Goal: Task Accomplishment & Management: Complete application form

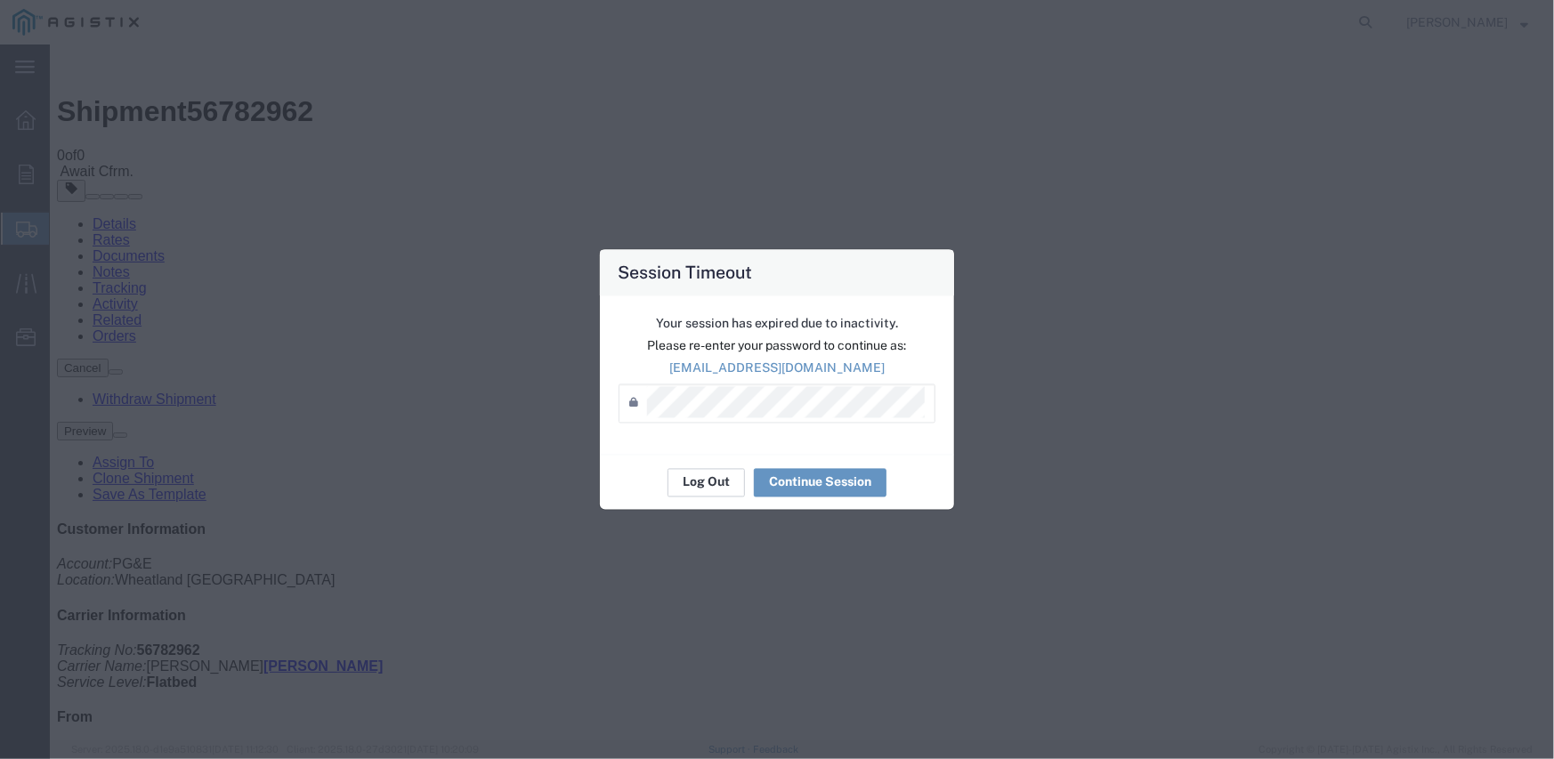
click at [722, 488] on button "Log Out" at bounding box center [705, 482] width 77 height 28
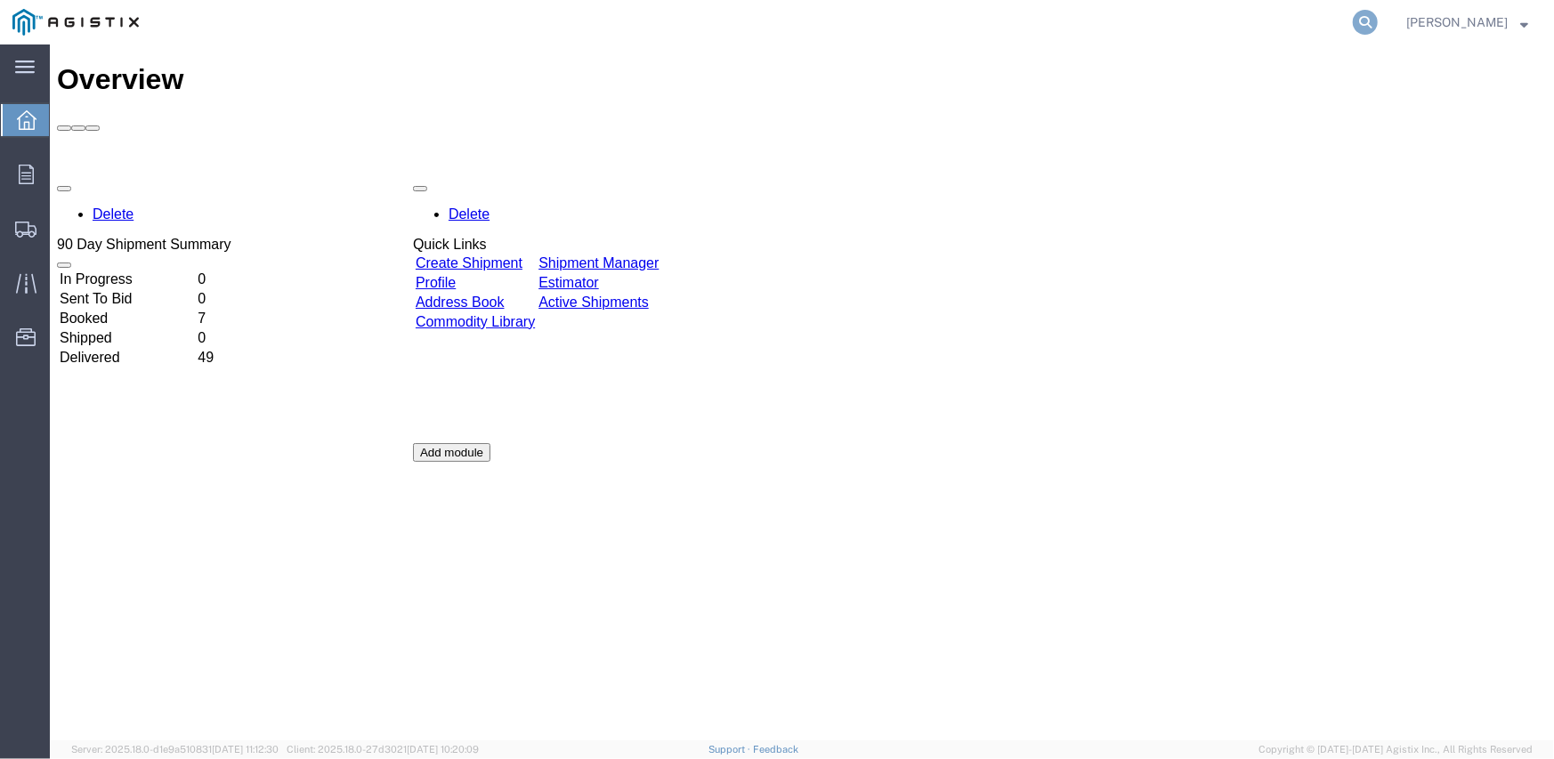
click at [1370, 25] on icon at bounding box center [1364, 22] width 25 height 25
paste input "56782962"
type input "56782962"
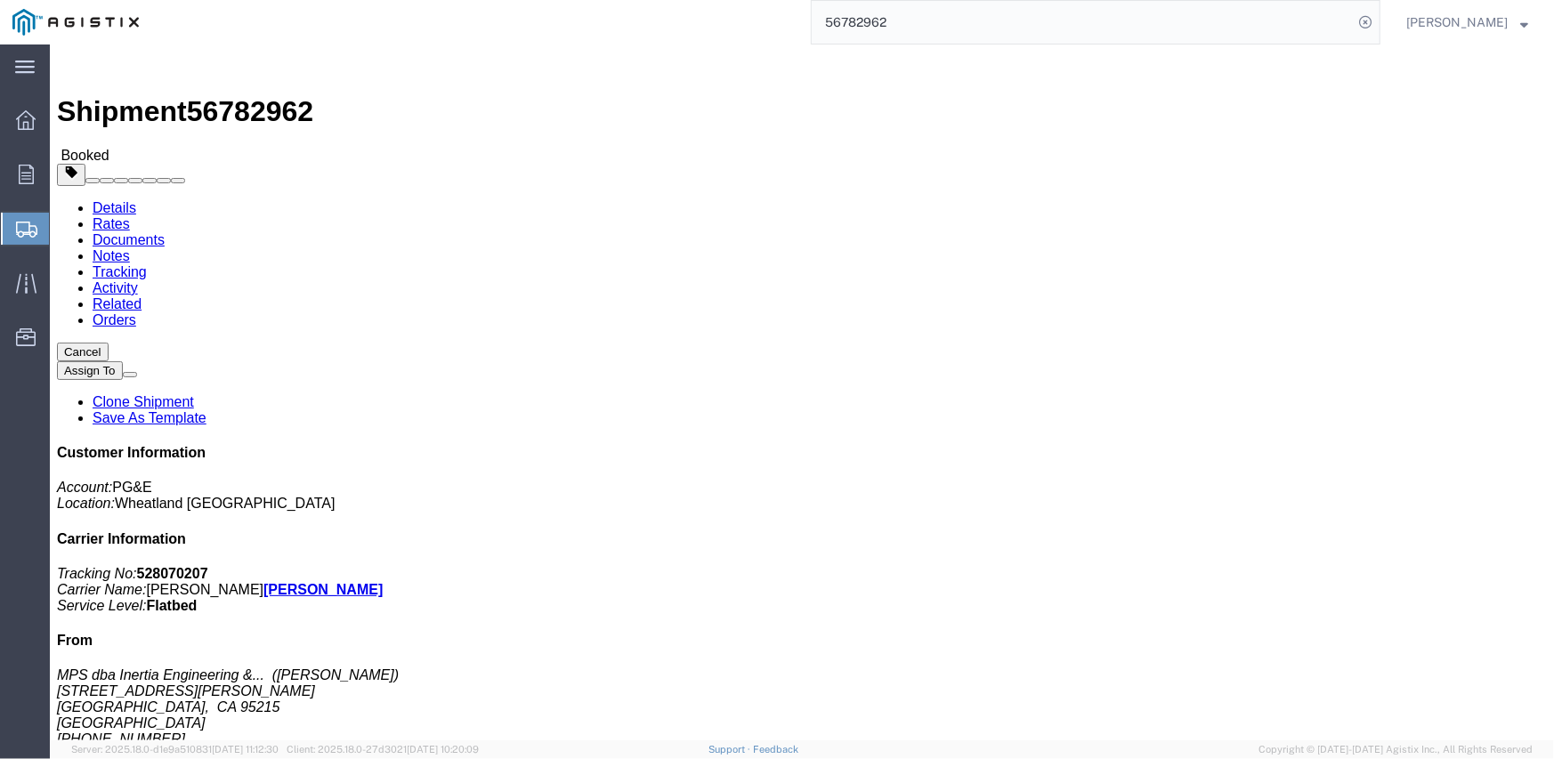
click link "Documents"
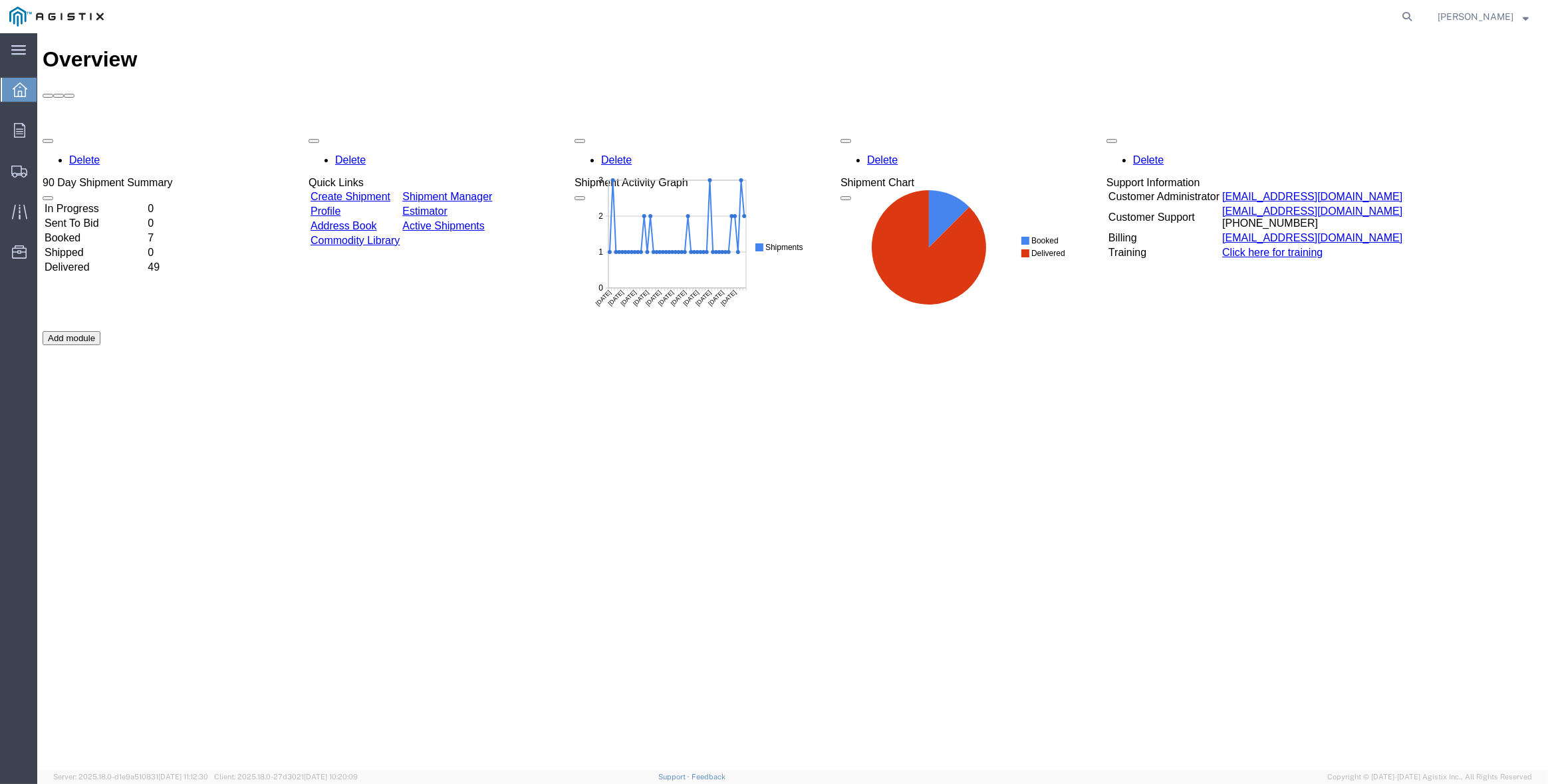
click at [390, 191] on link "Create Shipment" at bounding box center [351, 196] width 80 height 11
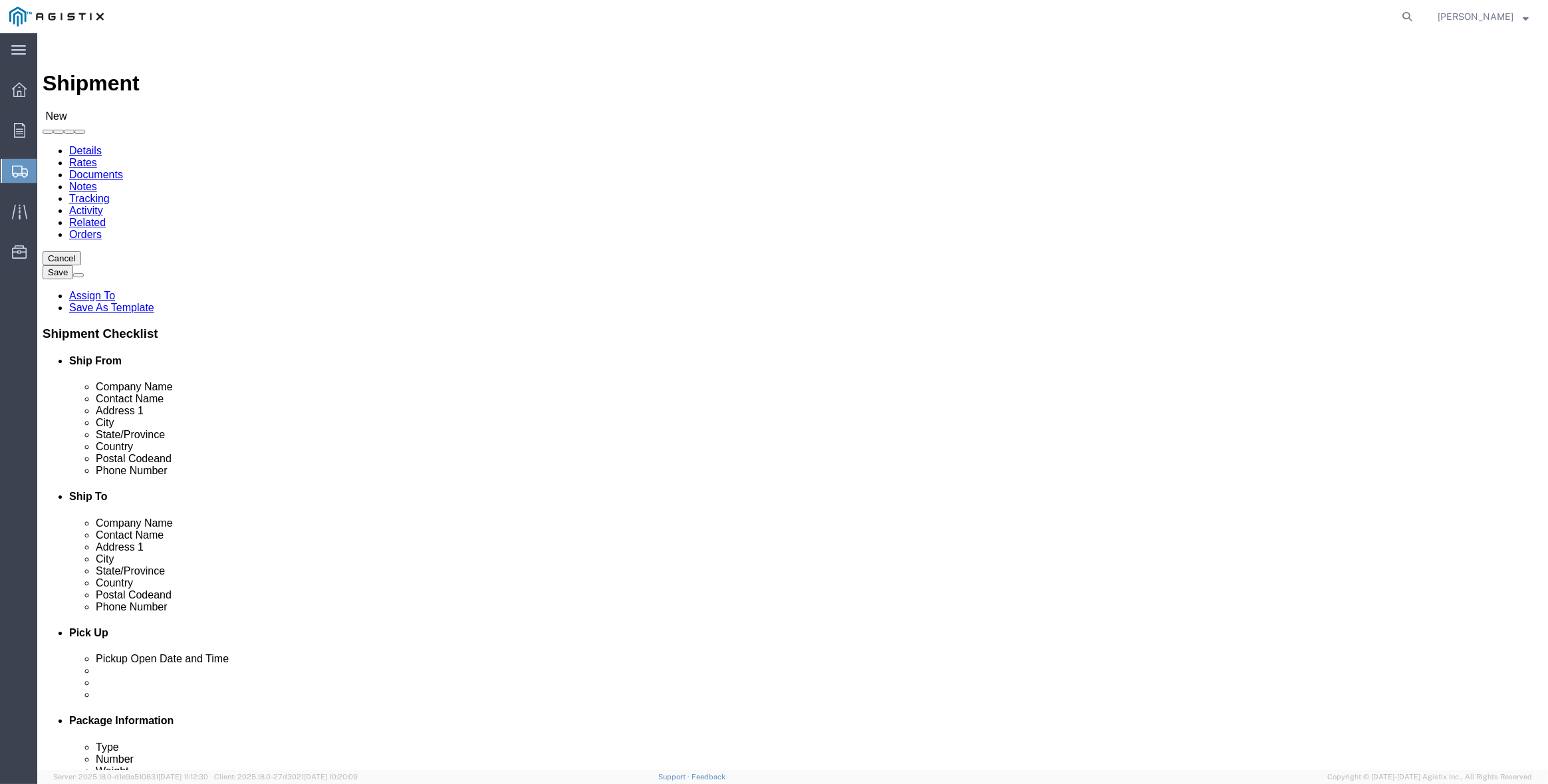
select select
click select "Select Inertia Engineering & Machine Works Inc PG&E"
select select "9596"
click select "Select Inertia Engineering & Machine Works Inc PG&E"
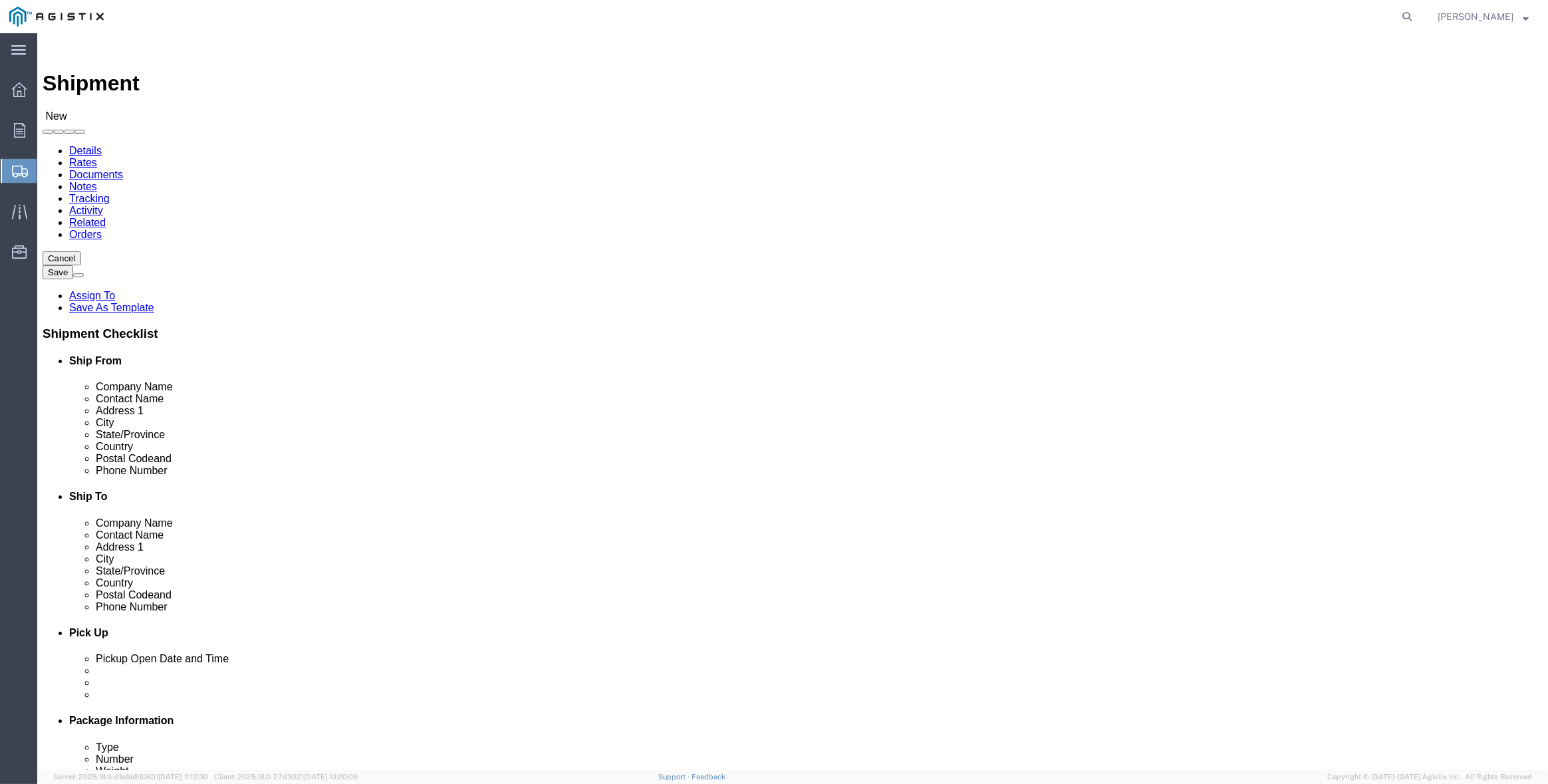
select select "PURCHORD"
select select
click select "Select All Others Fremont DC Fresno DC Wheatland DC"
select select "19996"
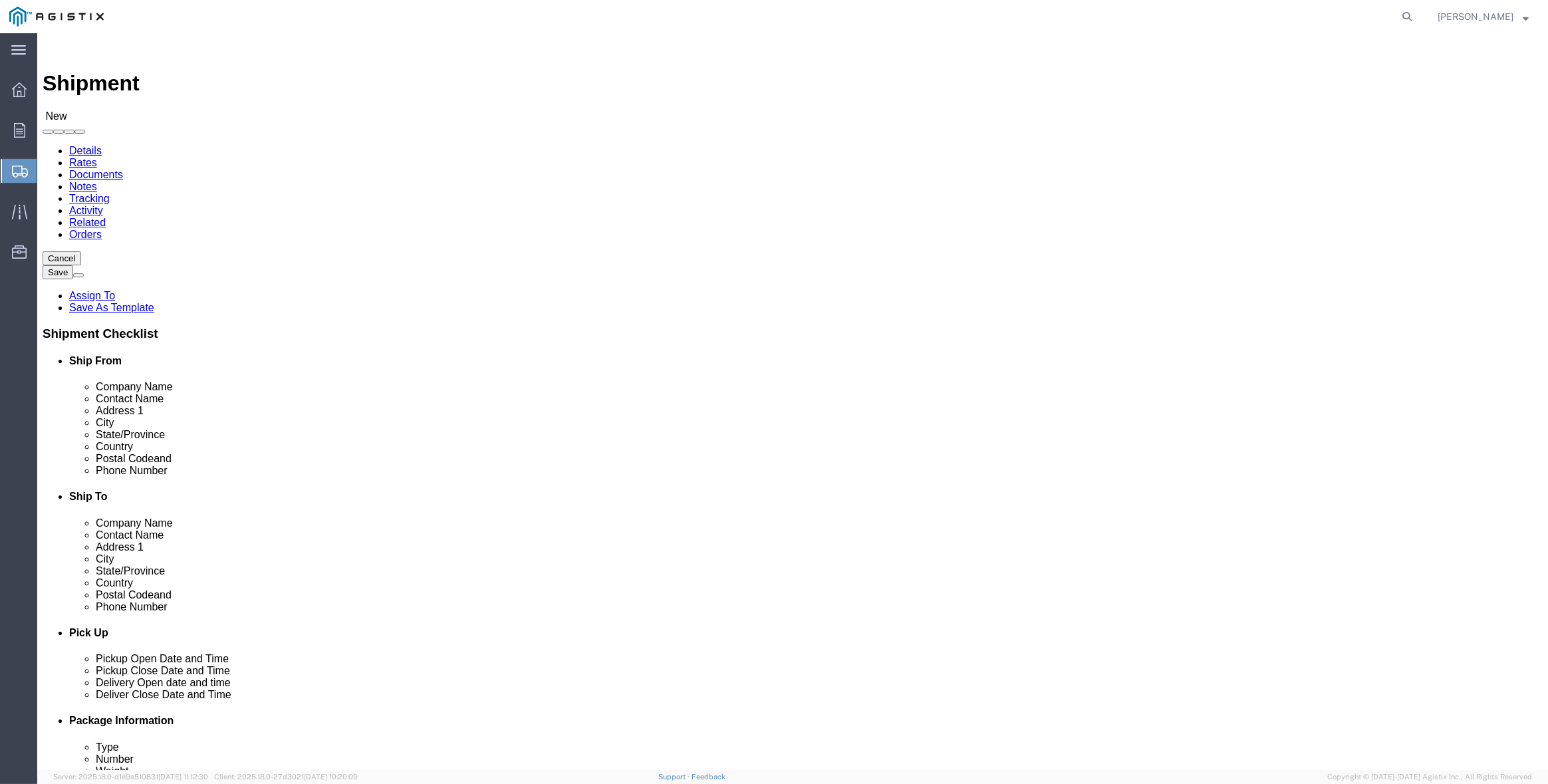
click select "Select All Others Fremont DC Fresno DC Wheatland DC"
click span
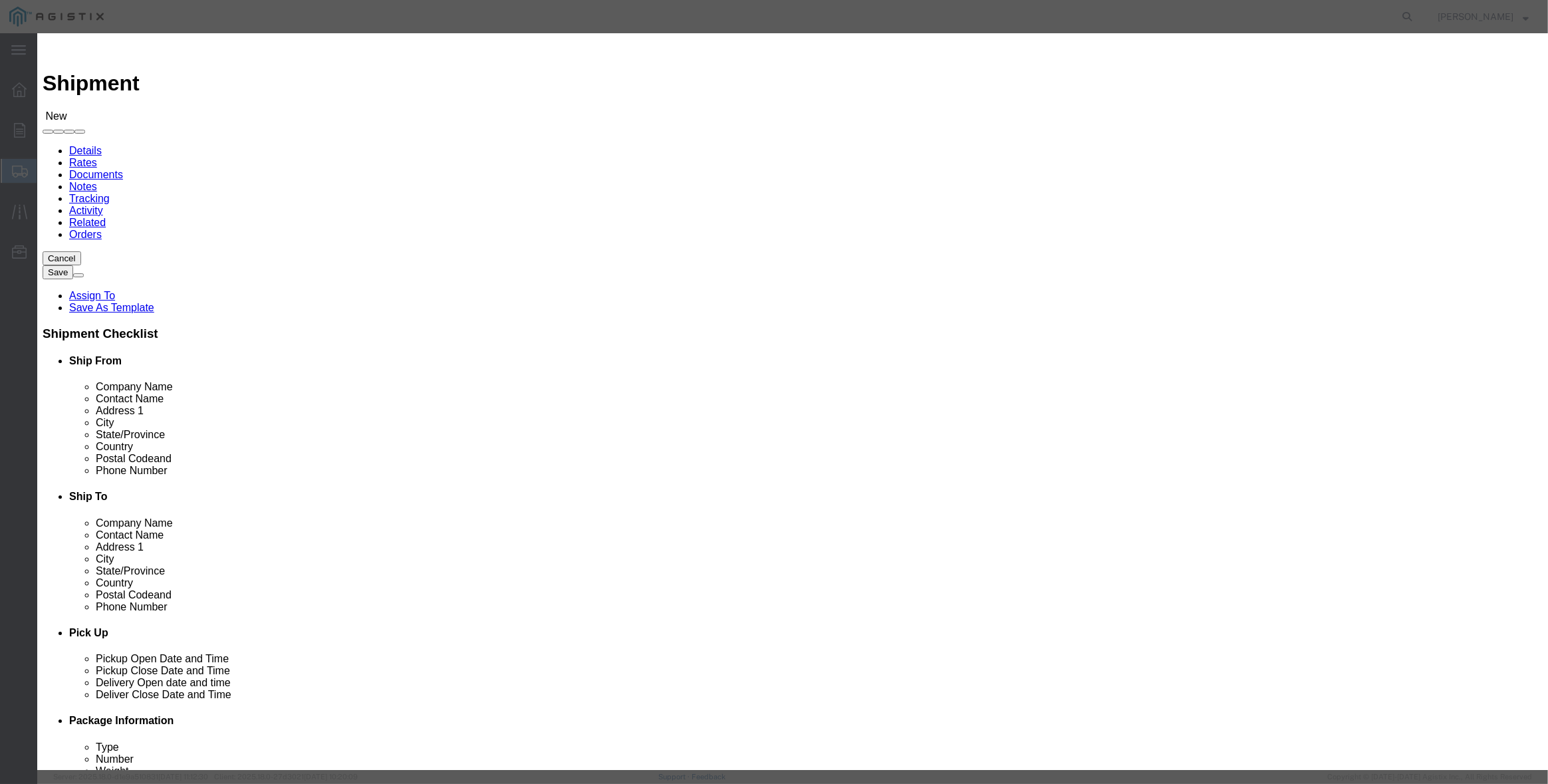
click button "Select"
select select "CA"
click button "Select"
select select "CA"
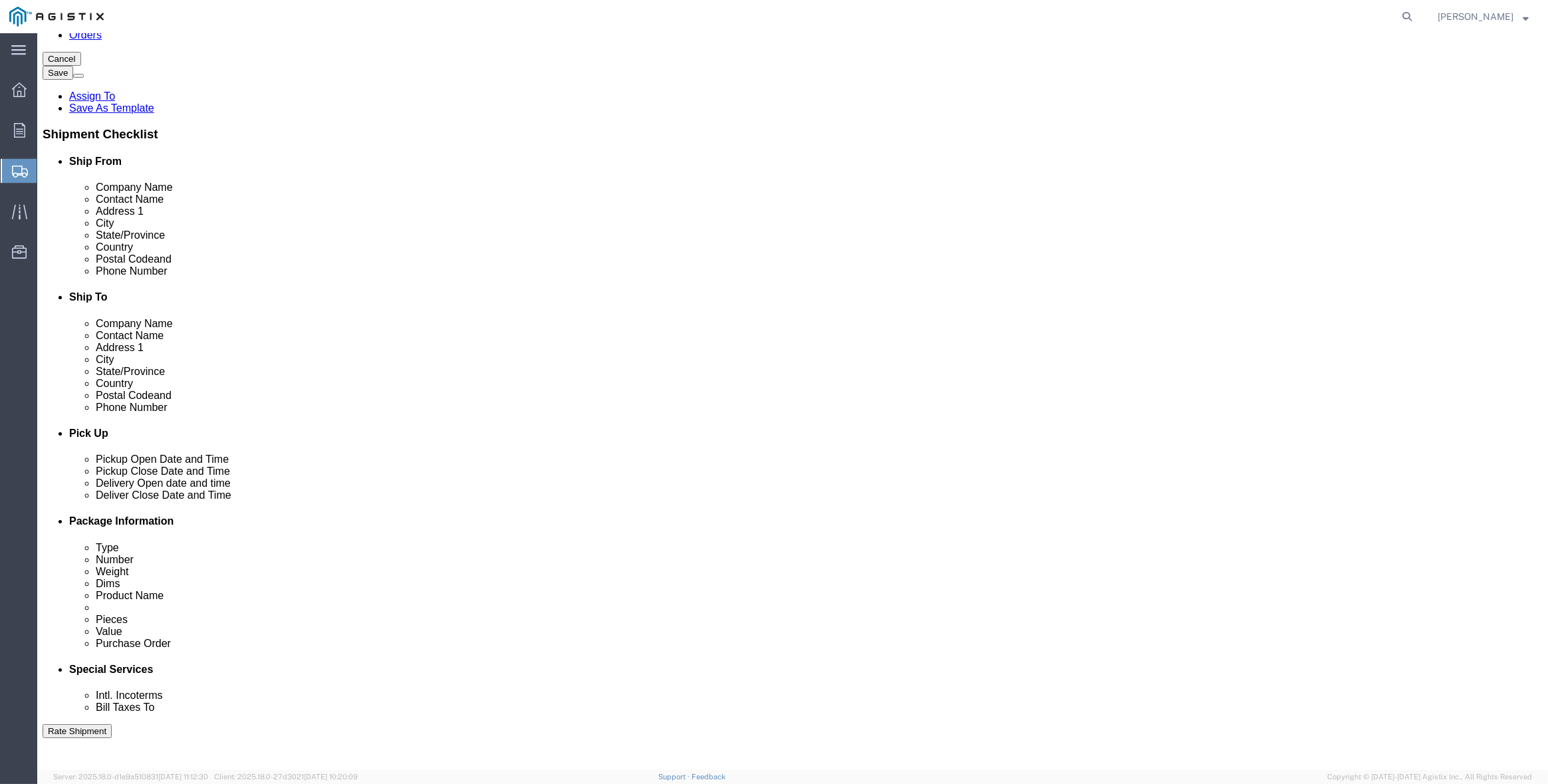
click div "Sep 10 2025 4:00 PM"
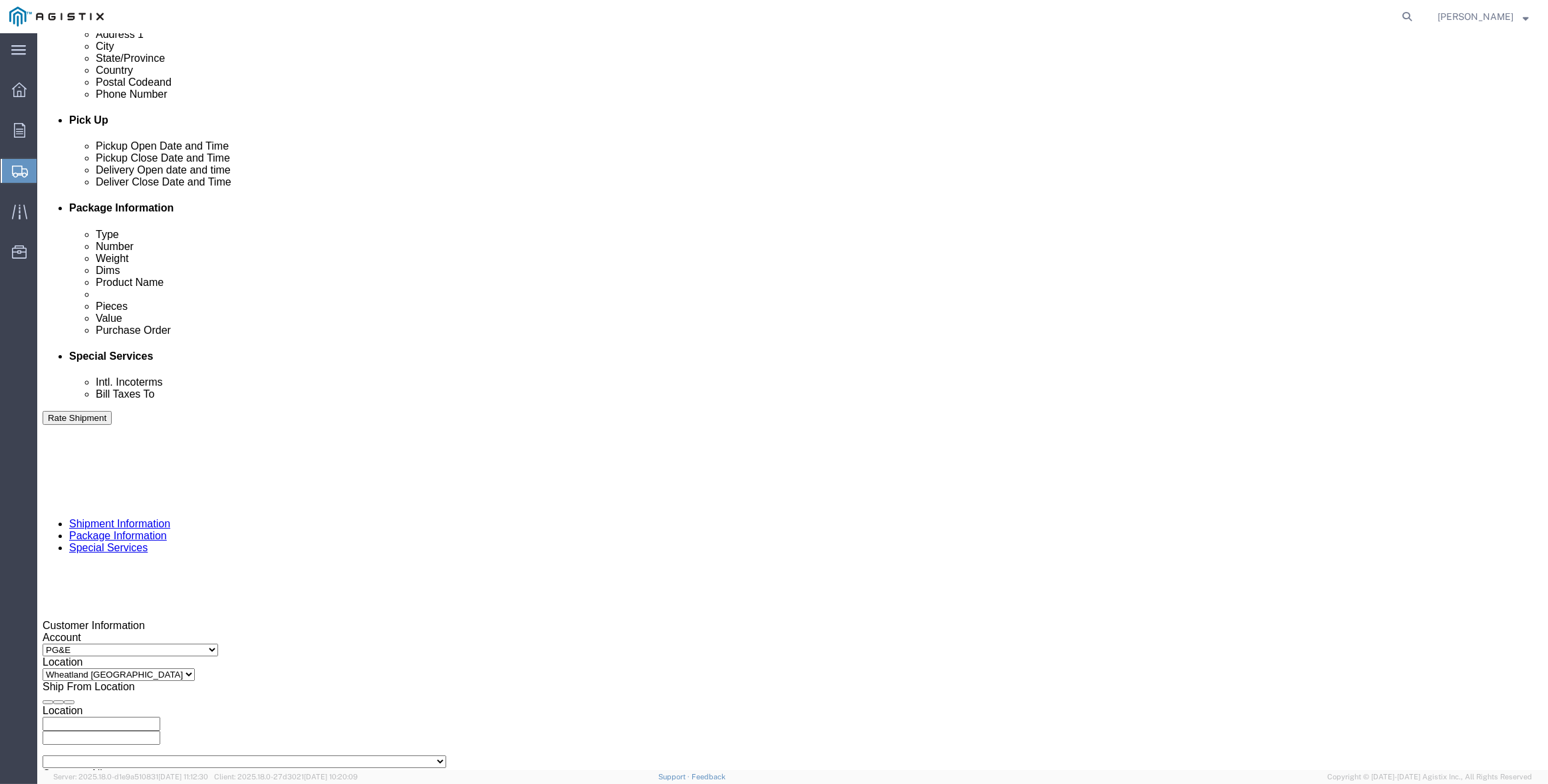
click input "4:00 PM"
type input "7:00 AM"
click button "Apply"
click div "Sep 11 2025 8:00 AM"
type input "2:00 PM"
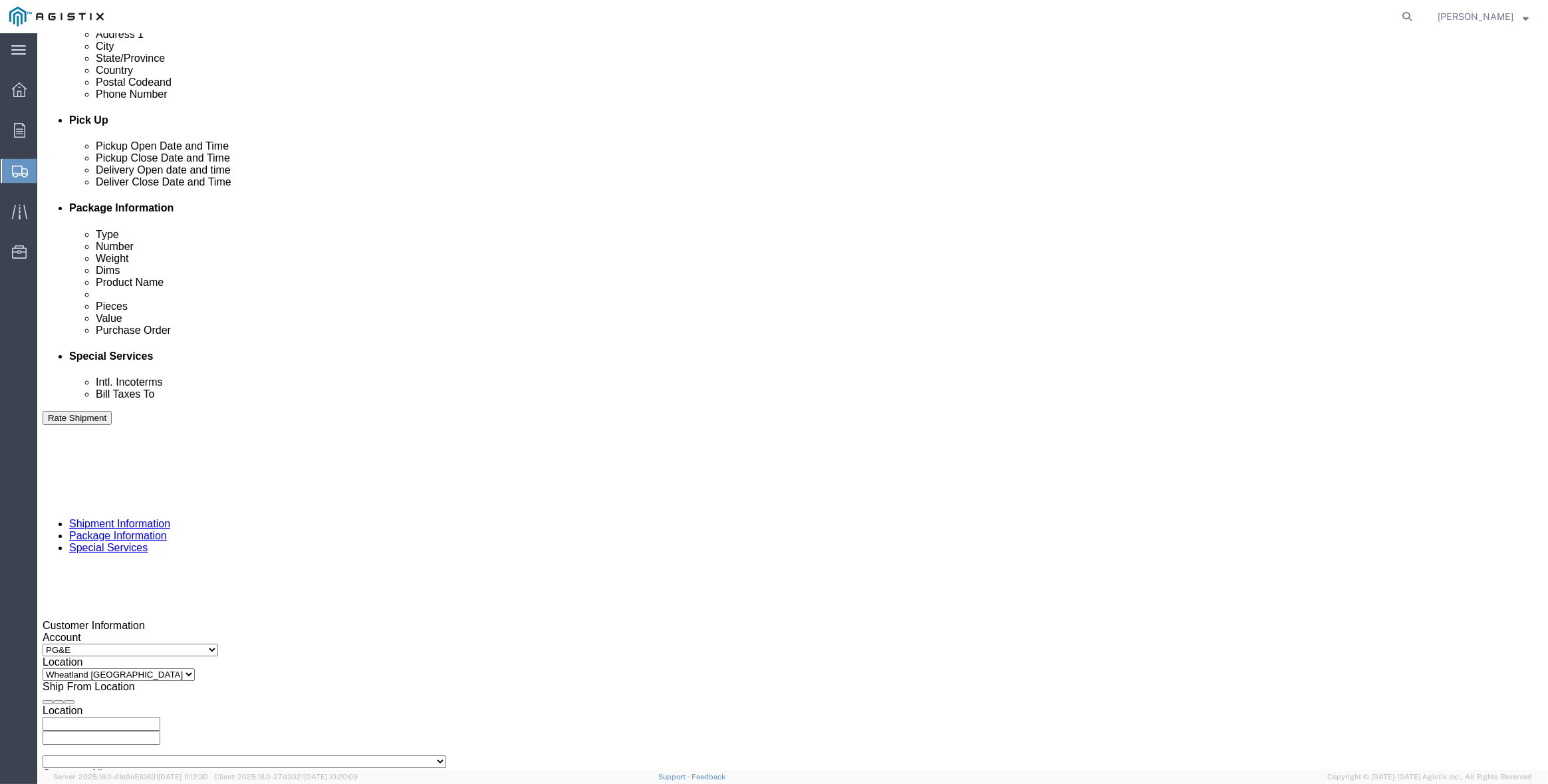
click button "Apply"
click div
click input "3:00 PM"
type input "8:00 AM"
click button "Apply"
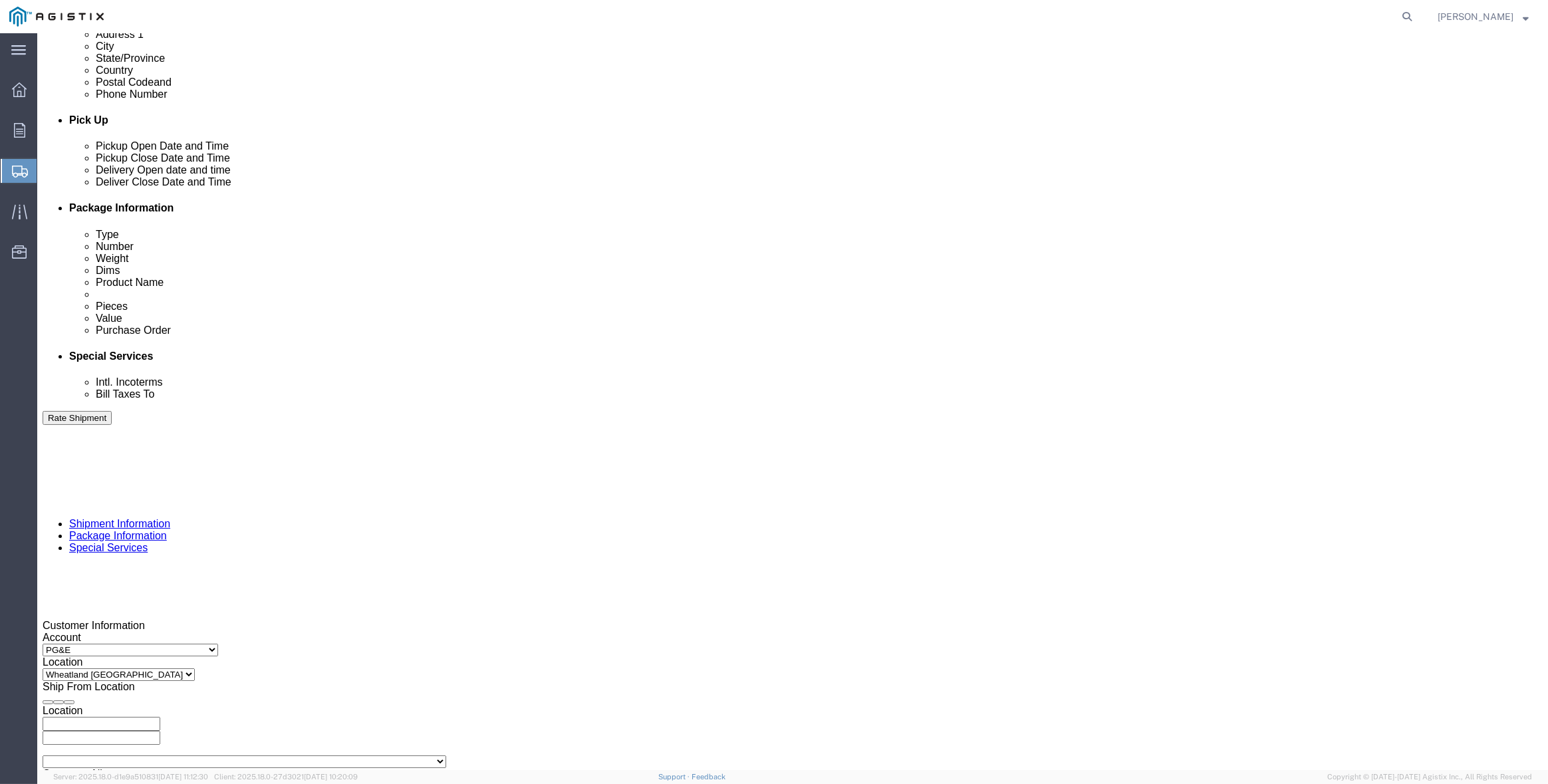
click div
type input "3:00 PM"
click button "Apply"
click div "Sep 16 2025 3:00 PM"
click button "Apply"
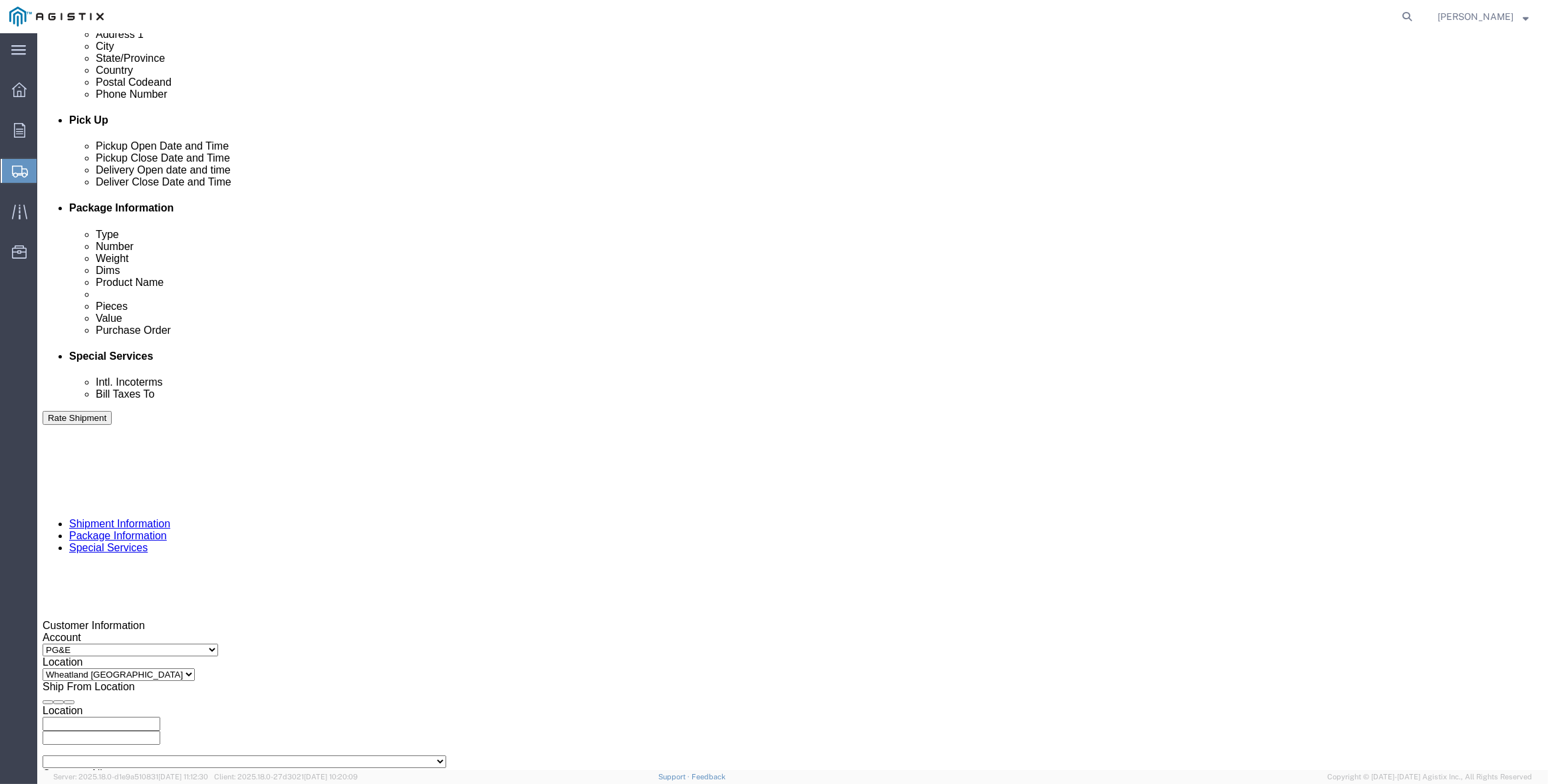
click div "Sep 16 2025 8:00 AM"
click button "Apply"
click input "text"
type input "3501409417"
select select "SALEORDR"
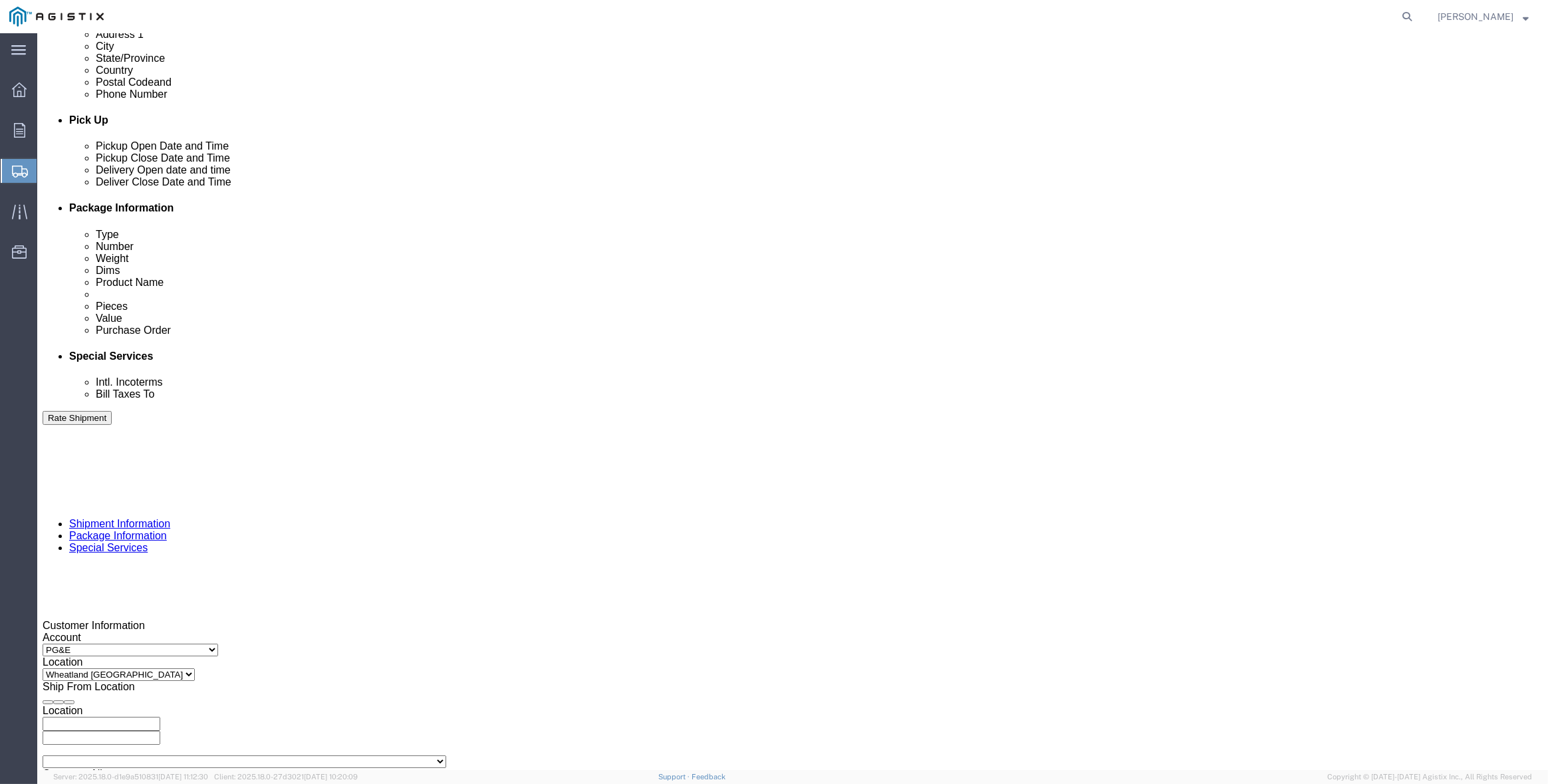
type input "294116"
click select "Select Air Less than Truckload Multi-Leg Ocean Freight Rail Small Parcel Truckl…"
select select "TL"
click select "Select Air Less than Truckload Multi-Leg Ocean Freight Rail Small Parcel Truckl…"
click select "Select 1-Ton (PSS) 10 Wheel 10 Yard Dump Truck 20 Yard Dump Truck Bobtail Botto…"
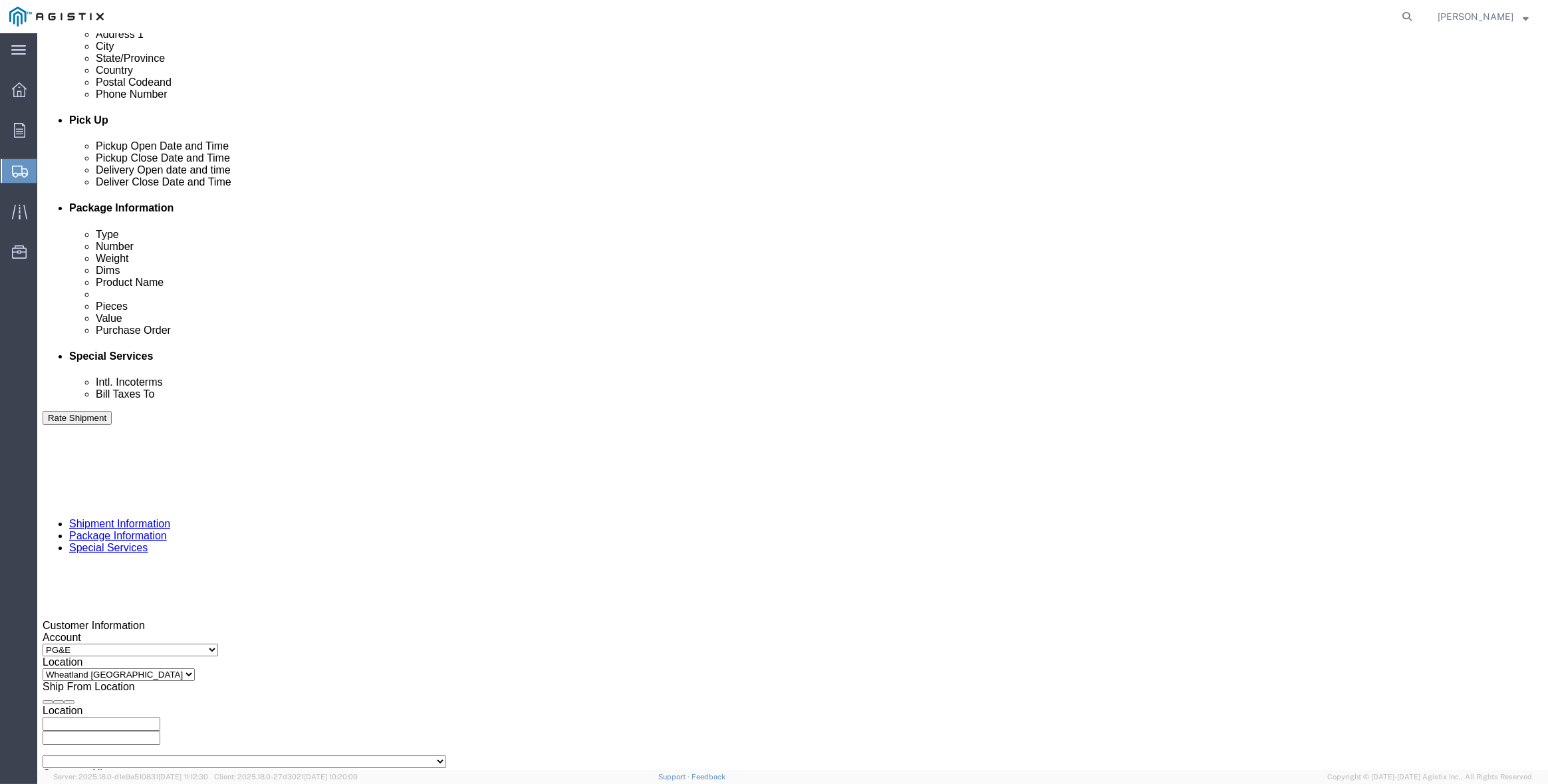
select select "FLBD"
click select "Select 1-Ton (PSS) 10 Wheel 10 Yard Dump Truck 20 Yard Dump Truck Bobtail Botto…"
click div "Please fix the following errors Customer Information Account Select Inertia Eng…"
click button "Continue"
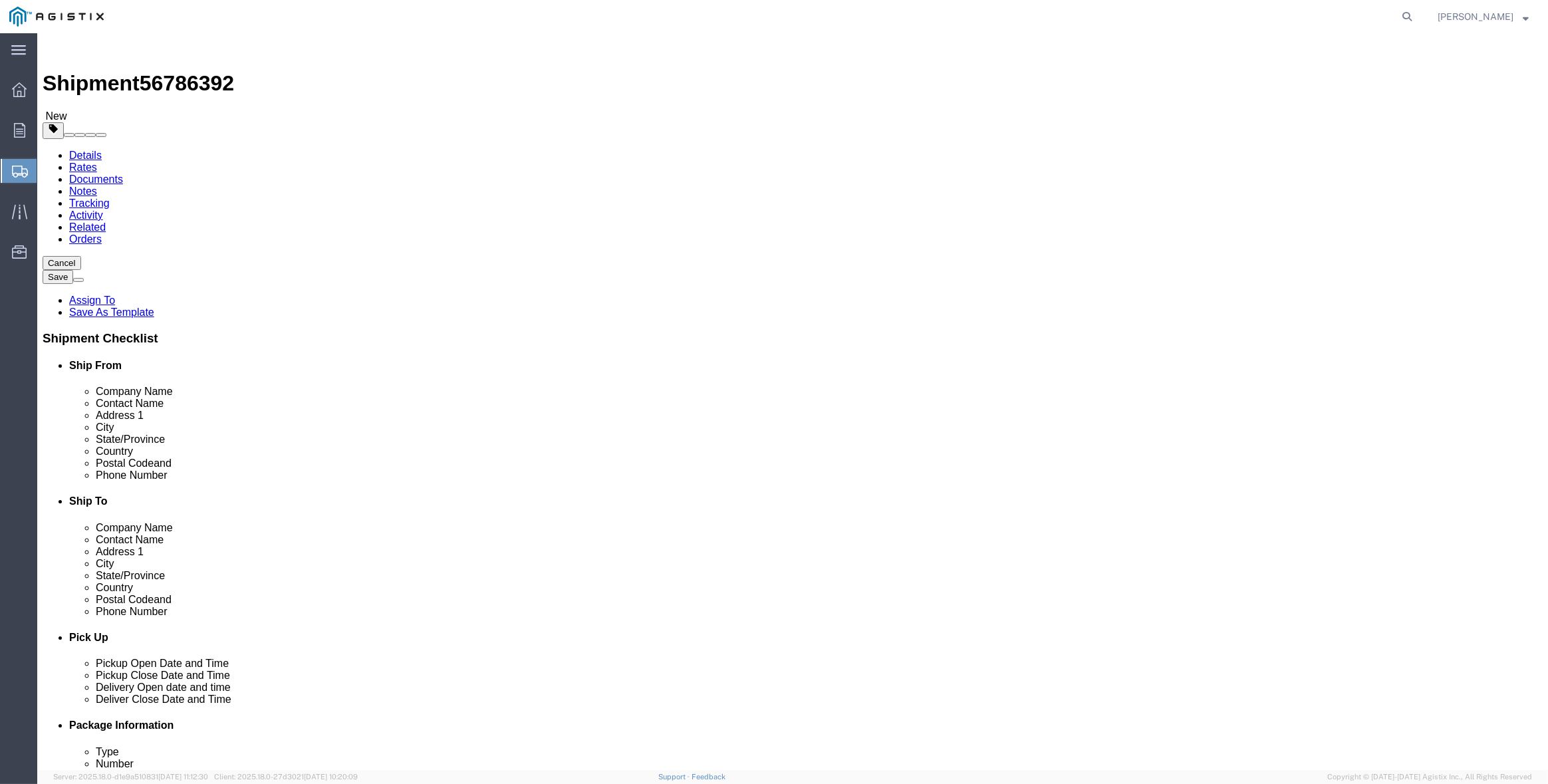
click select "Select Bulk Bundle(s) Cardboard Box(es) Carton(s) Crate(s) Drum(s) (Fiberboard)…"
select select "CRAT"
click select "Select Bulk Bundle(s) Cardboard Box(es) Carton(s) Crate(s) Drum(s) (Fiberboard)…"
click input "1"
type input "13"
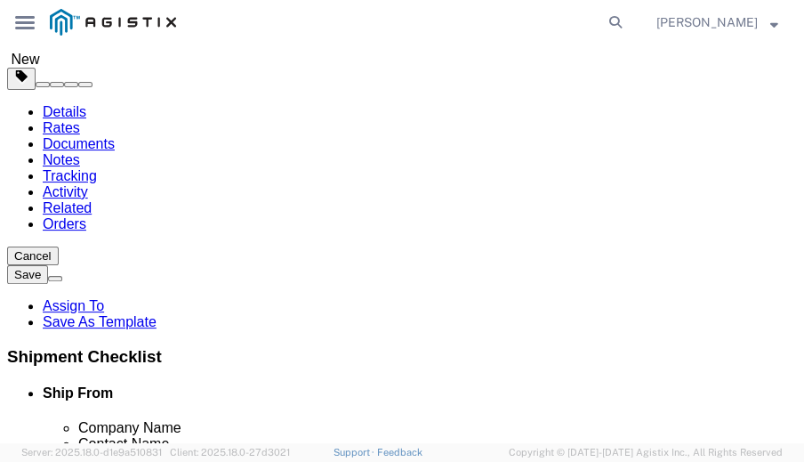
scroll to position [178, 0]
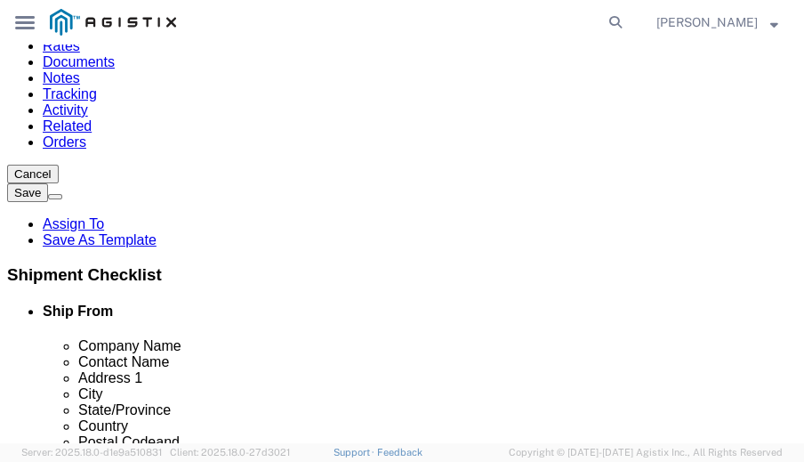
click input "text"
type input "139"
type input "47"
type input "49"
click input "0.00"
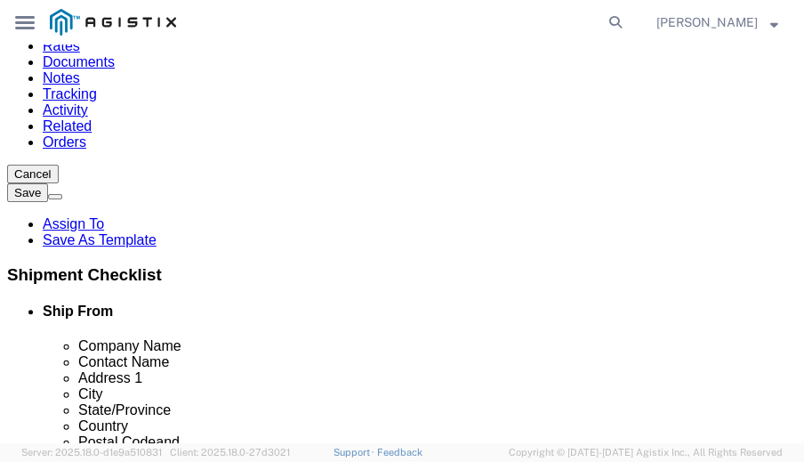
click input "0.00"
type input "8593"
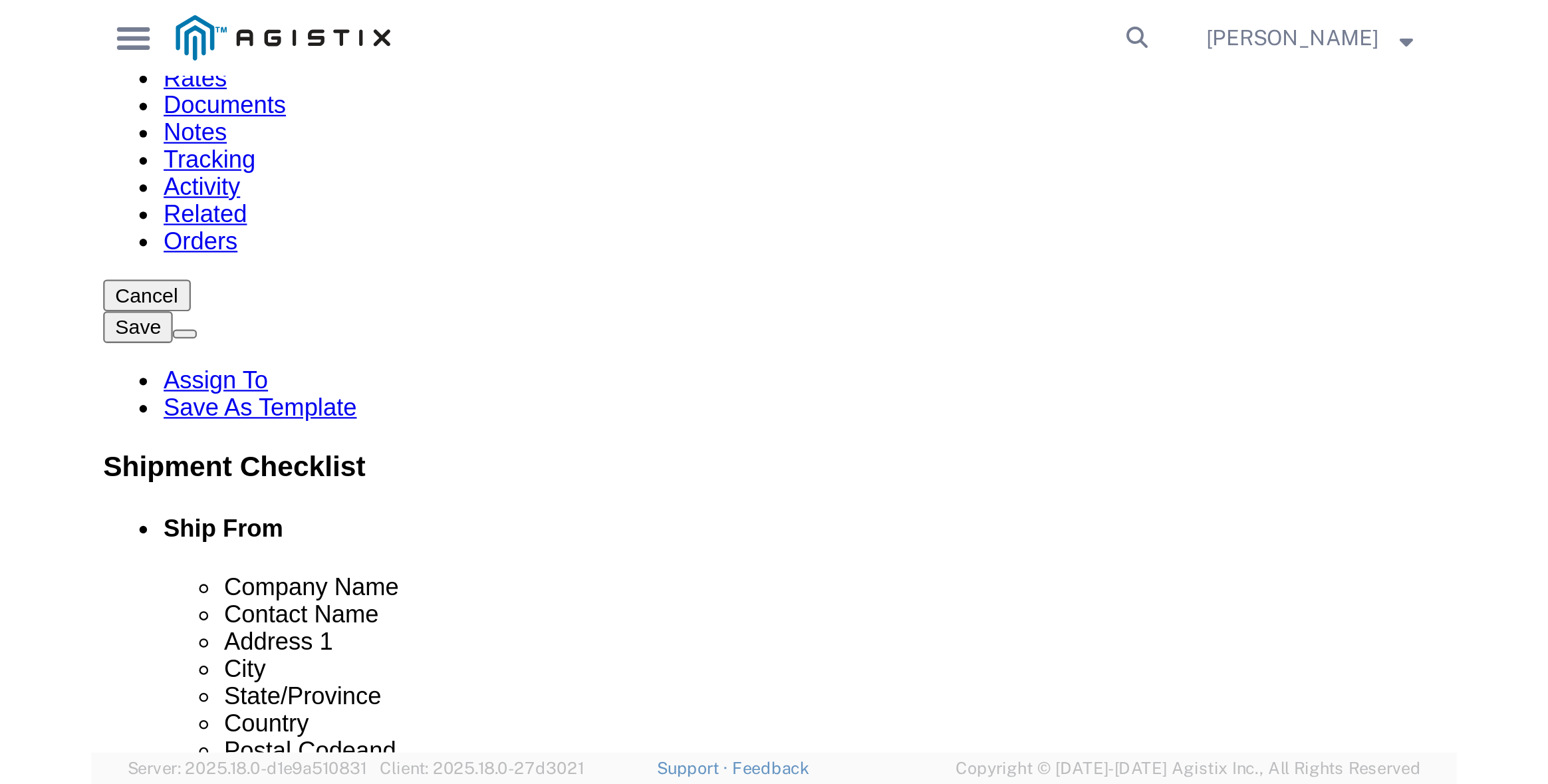
scroll to position [0, 0]
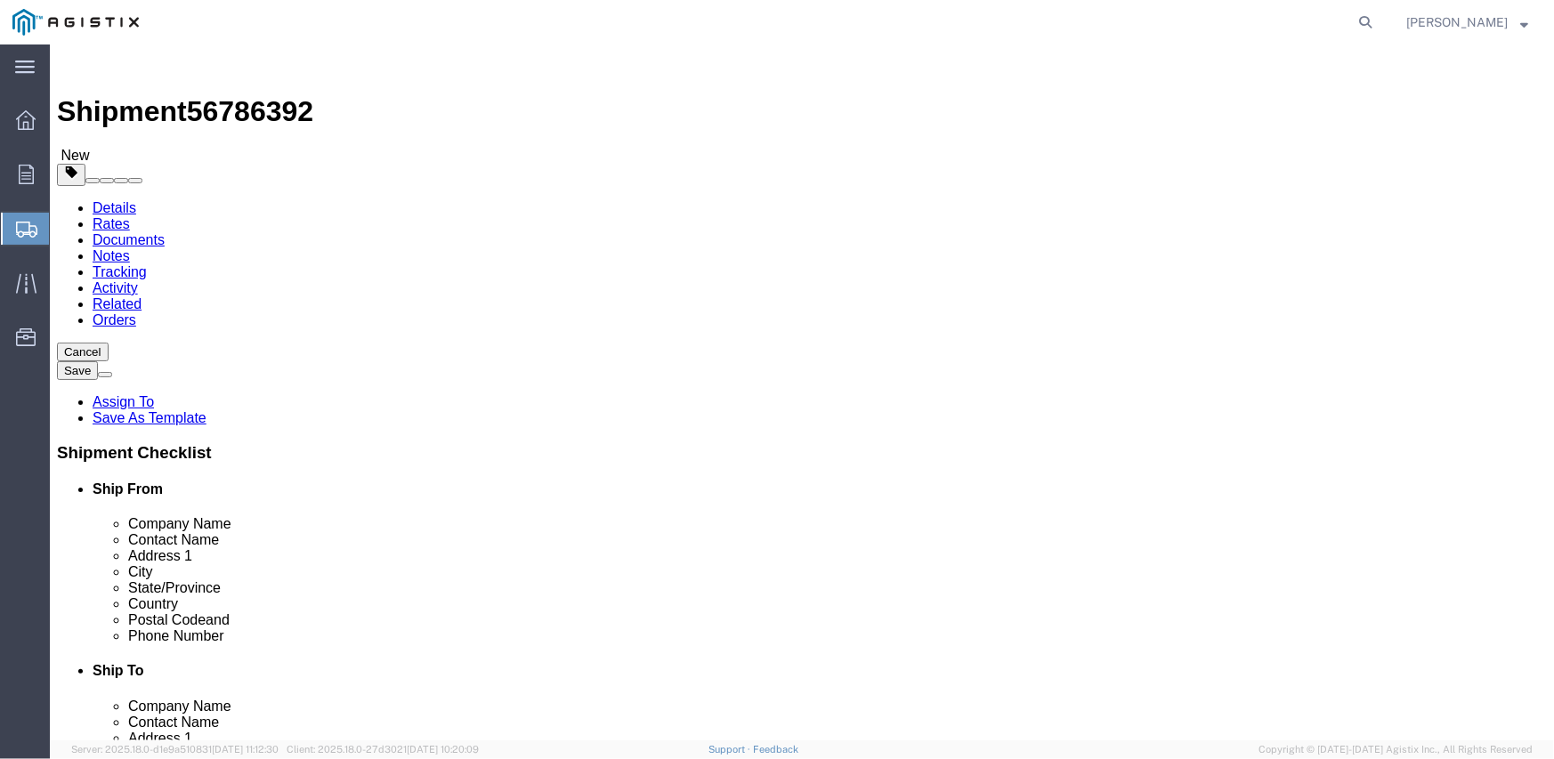
click link "Add Content"
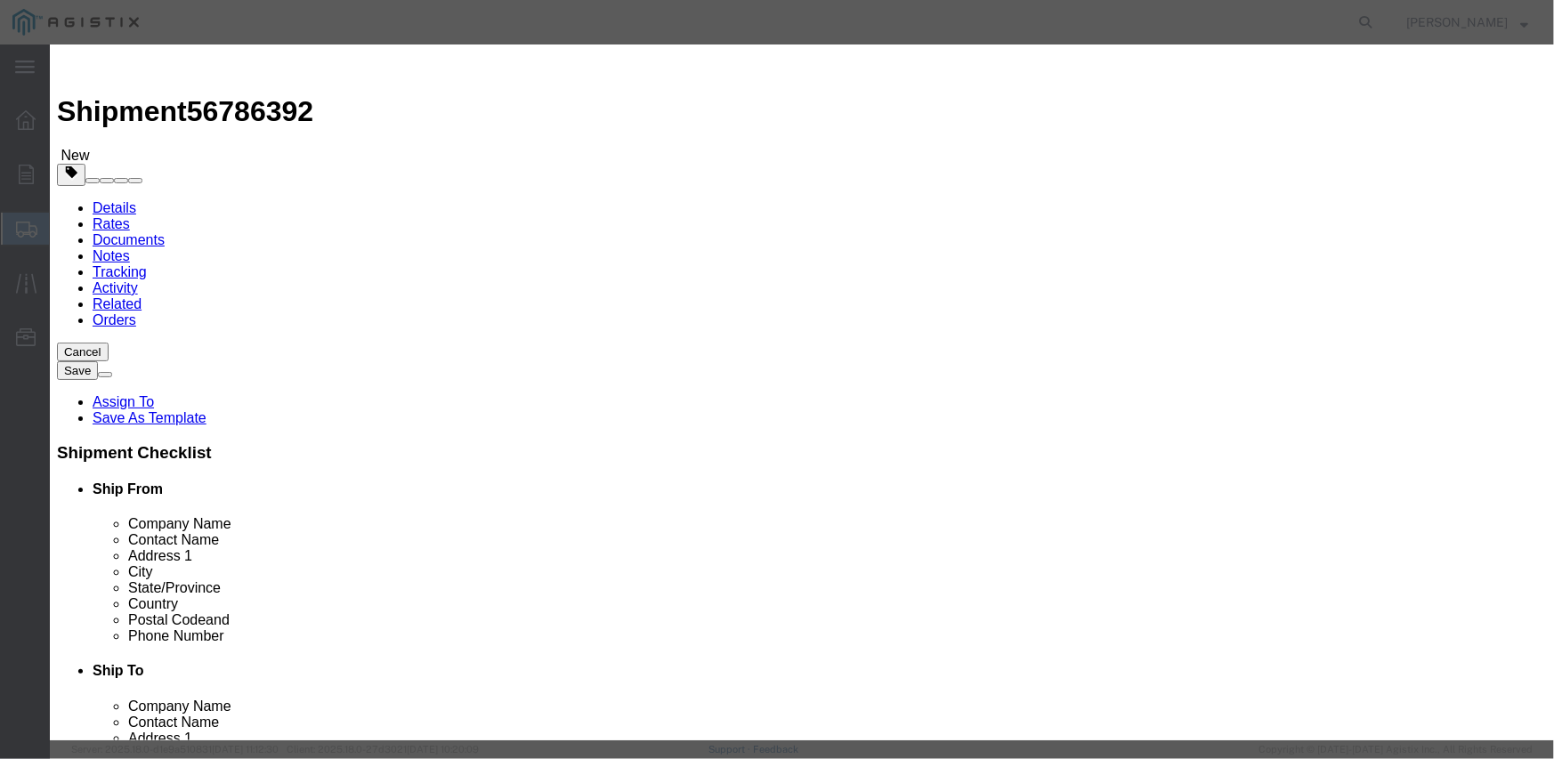
click input "text"
type input "m343728"
type input "13"
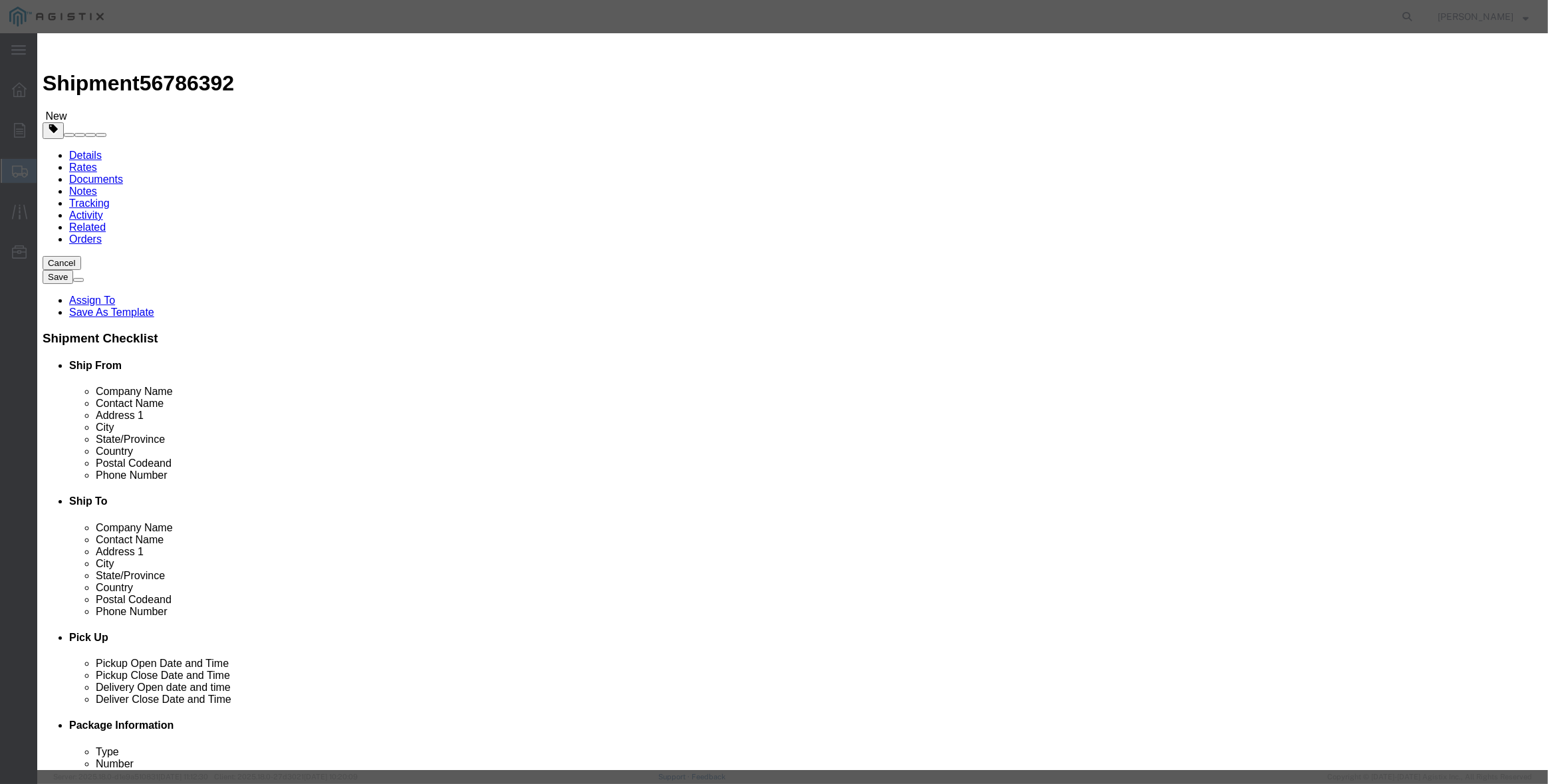
click input "text"
paste input "52,372.45"
type input "52,372.45"
click textarea
paste textarea "L26S1LSUG3P4T"
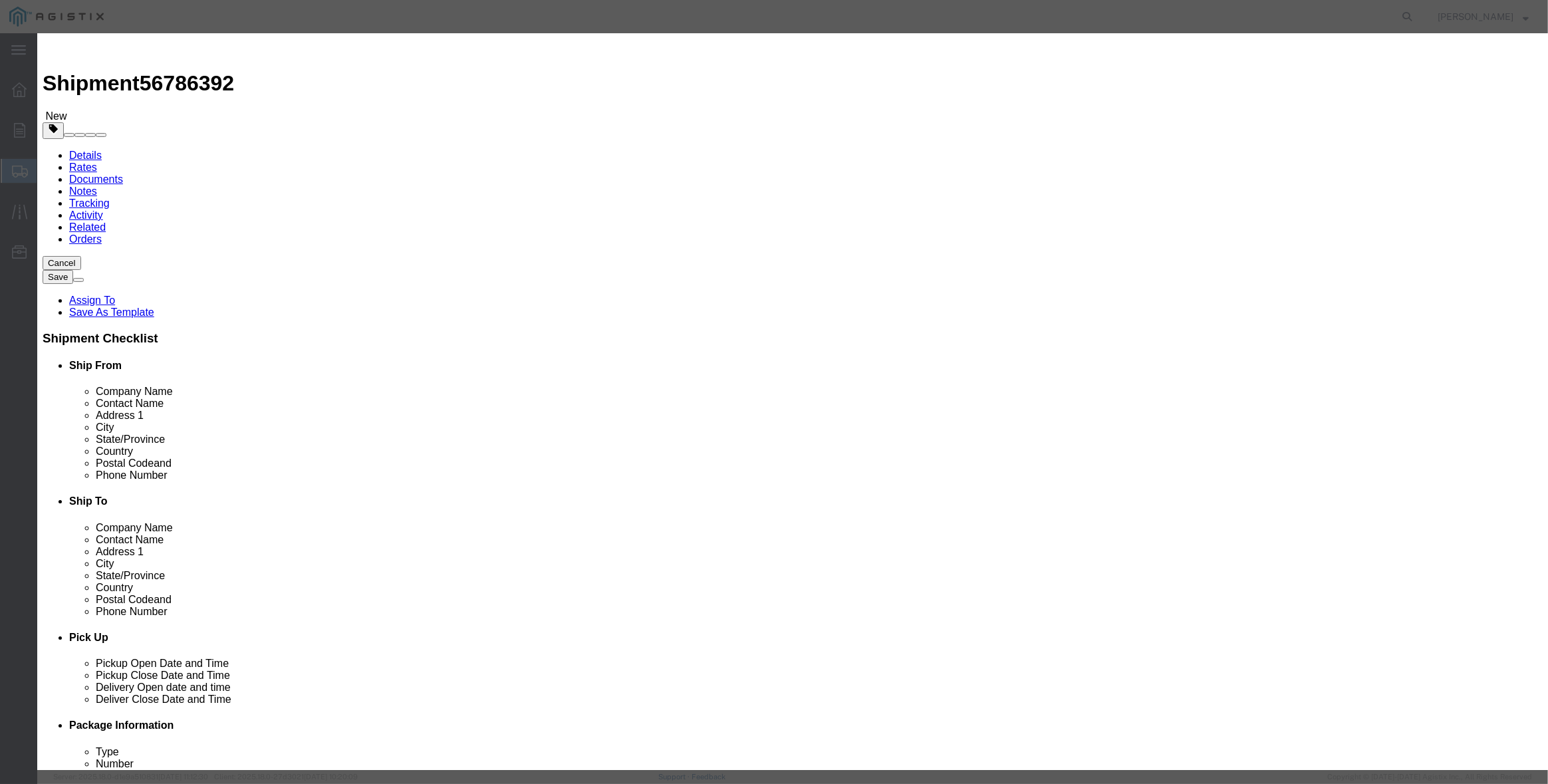
type textarea "L26S1LSUG3P4T"
click select "Select Account Type Activity ID Airline Appointment Number ASN Batch Number Bil…"
select select "PURCHORD"
click select "Select Account Type Activity ID Airline Appointment Number ASN Batch Number Bil…"
type input "3501409417"
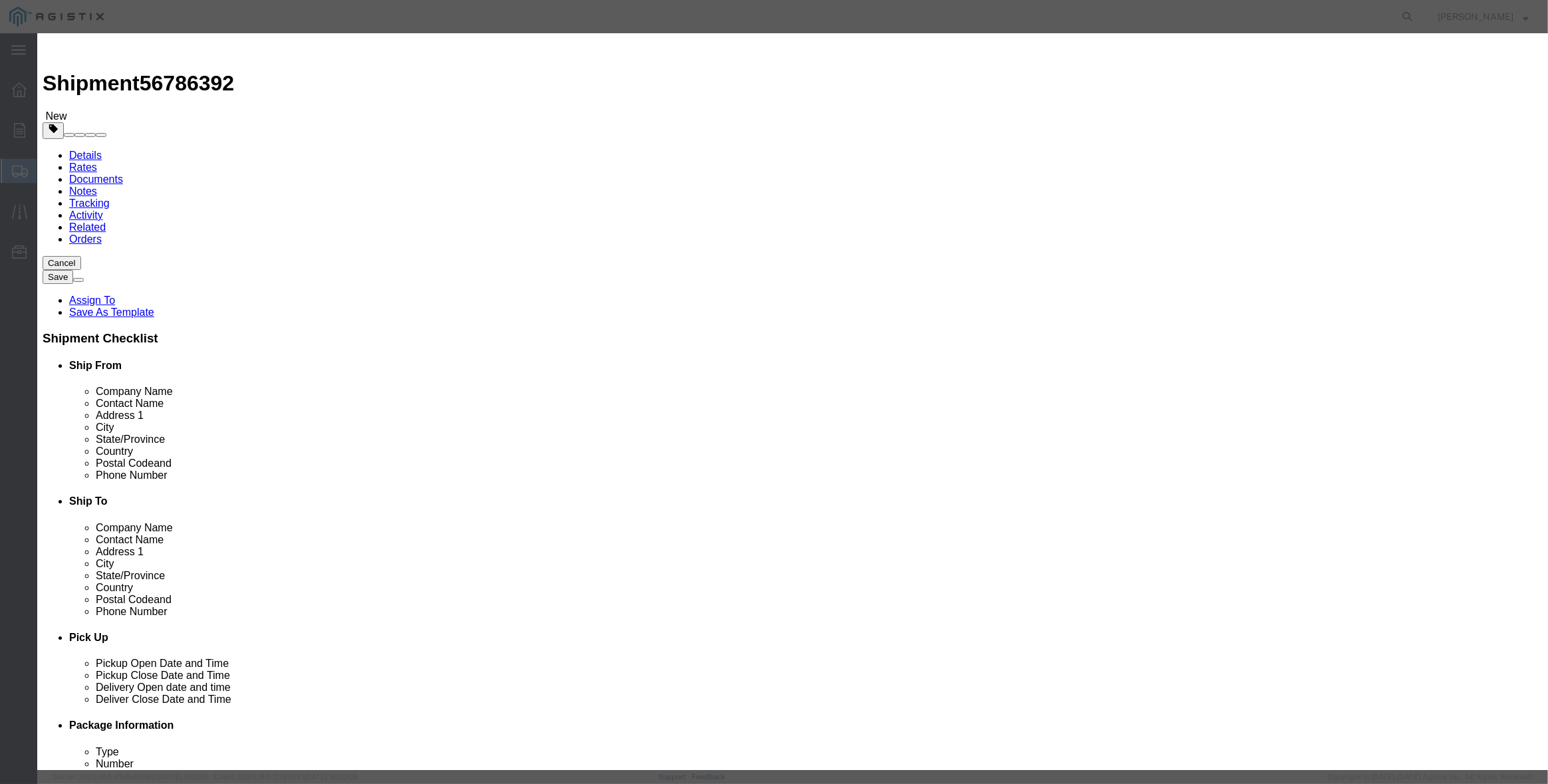
select select "SALEORDR"
type input "294116"
click button "Save & Close"
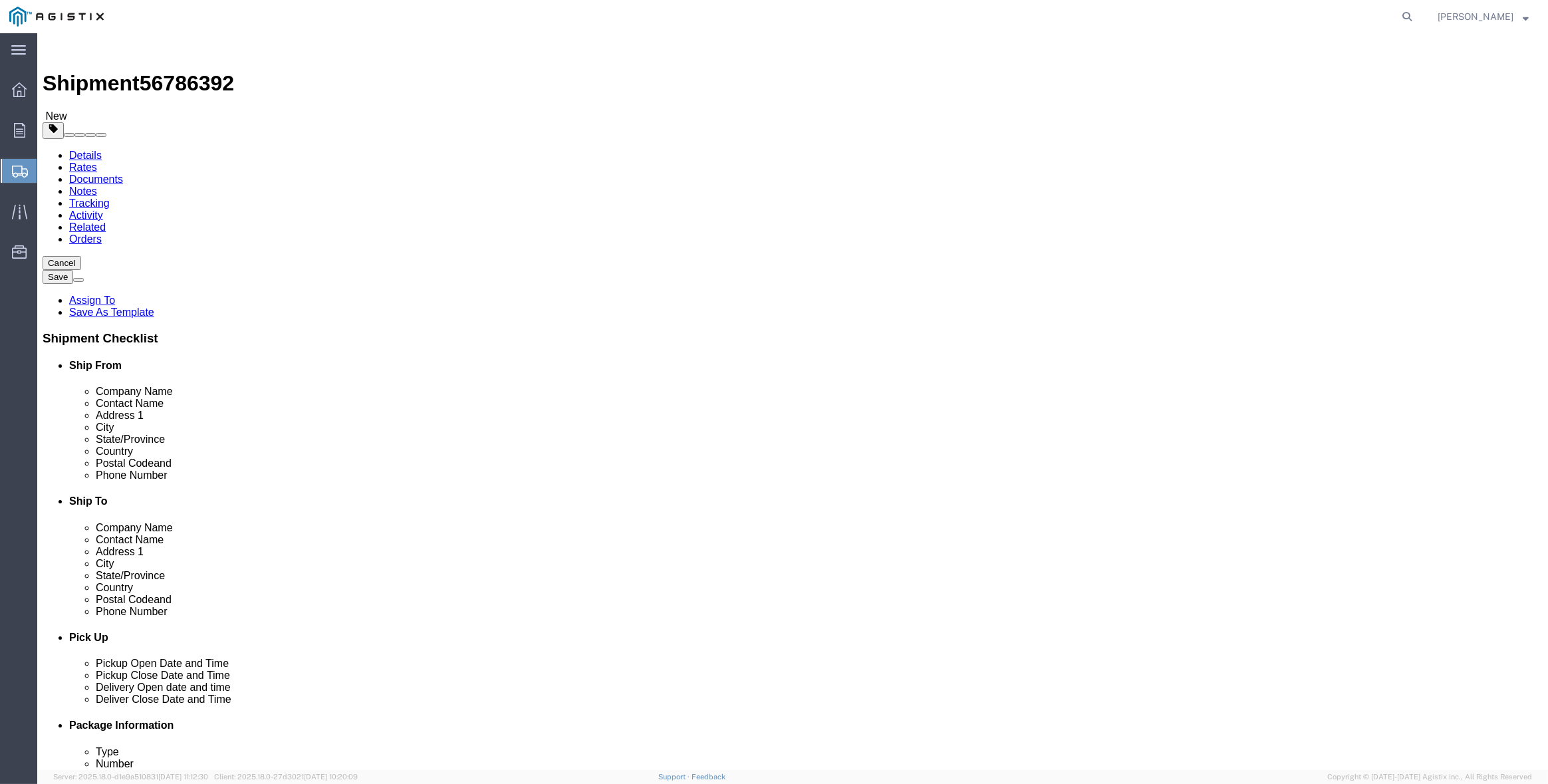
click div "Previous Continue"
click button "Continue"
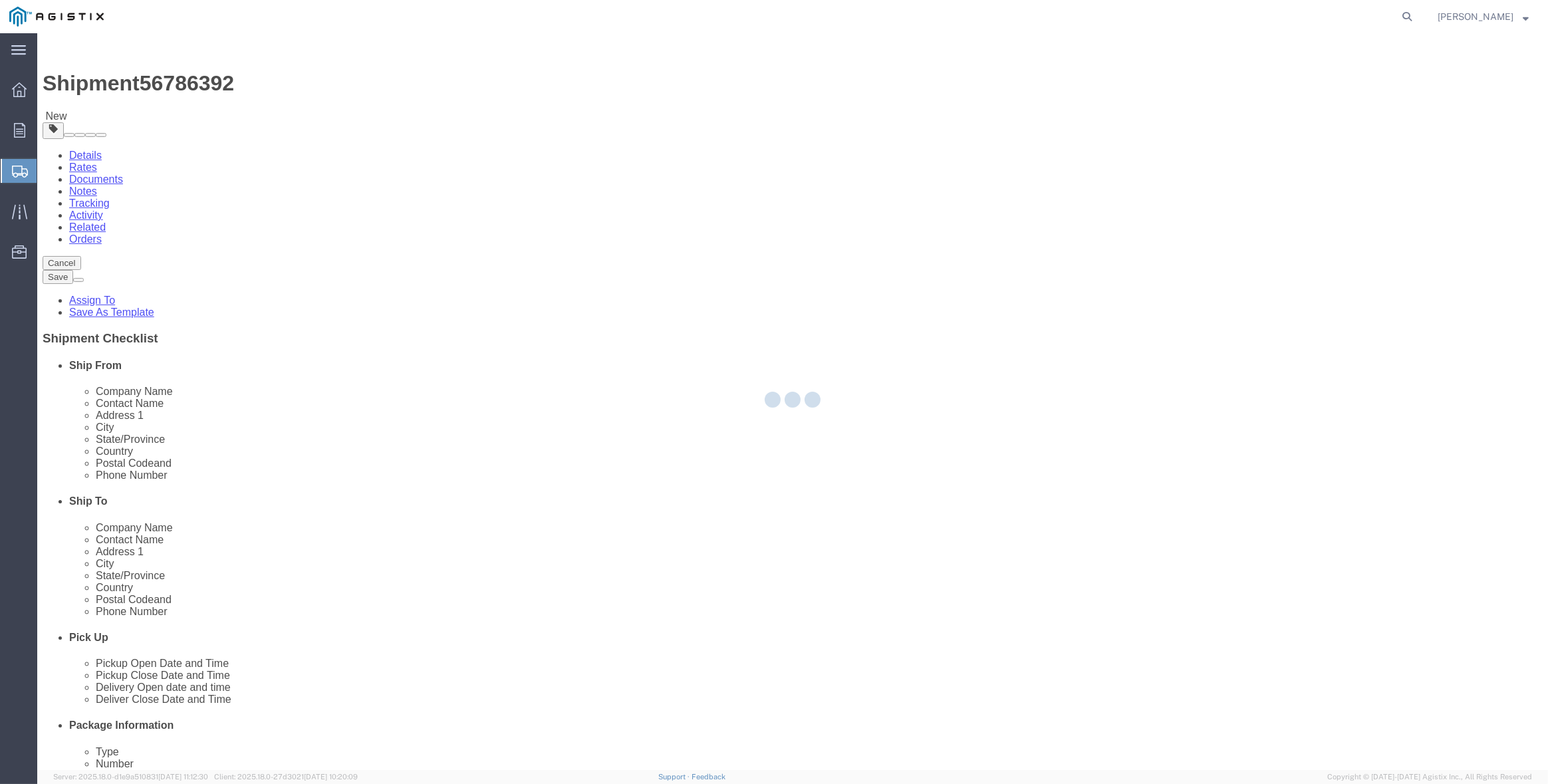
select select
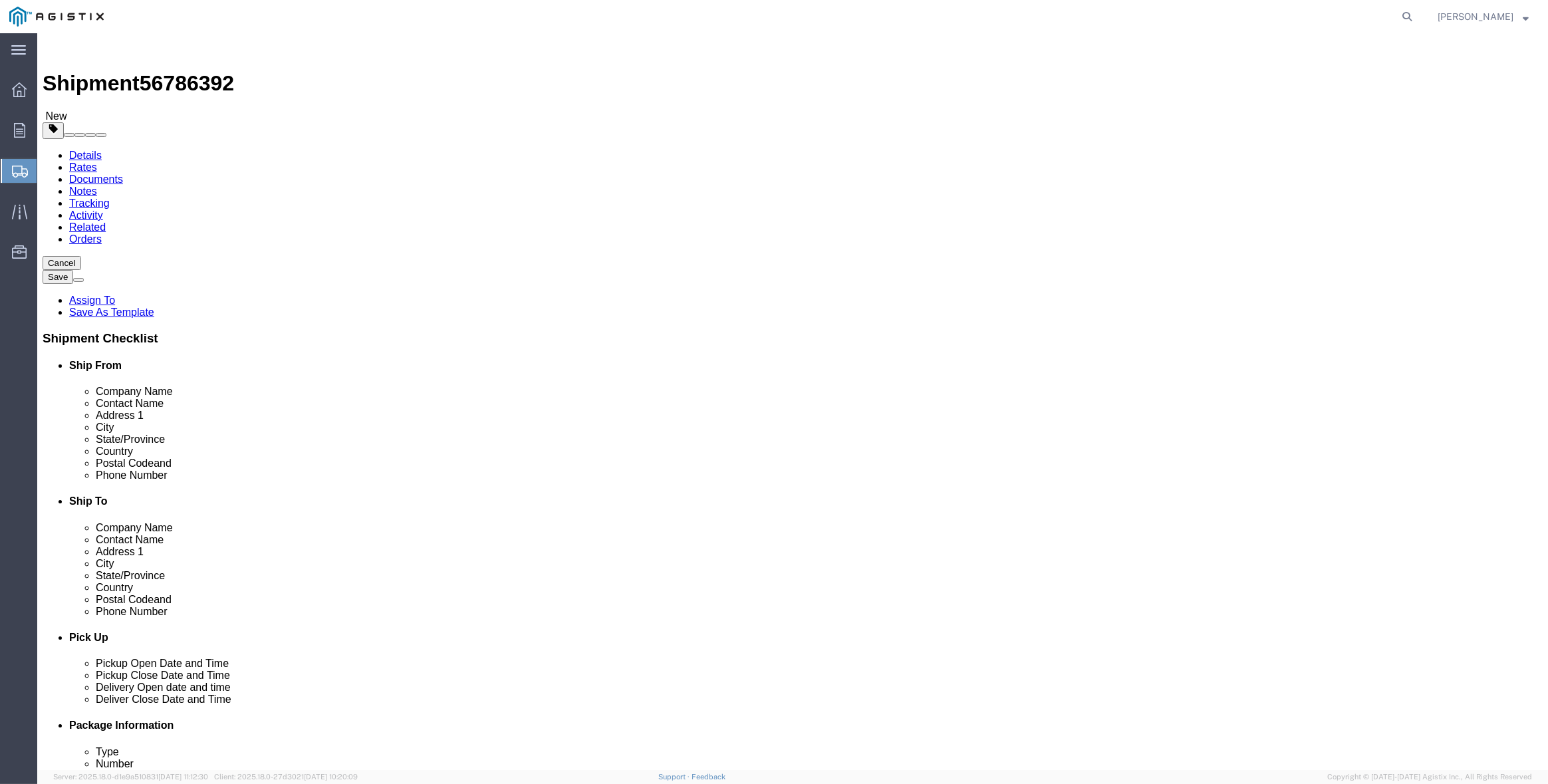
click button "Previous"
click link "ADDITIONAL INFORMATION"
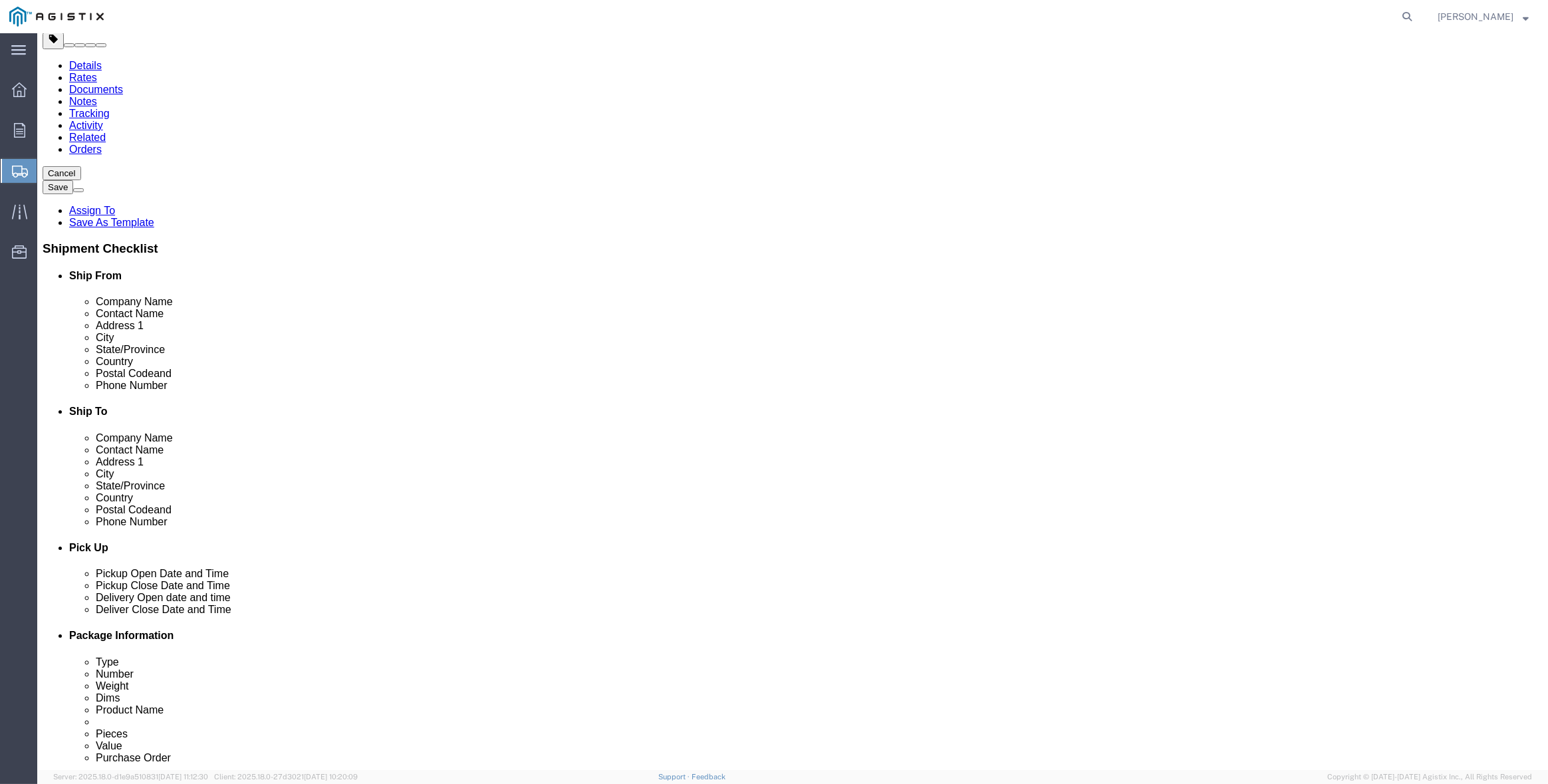
scroll to position [200, 0]
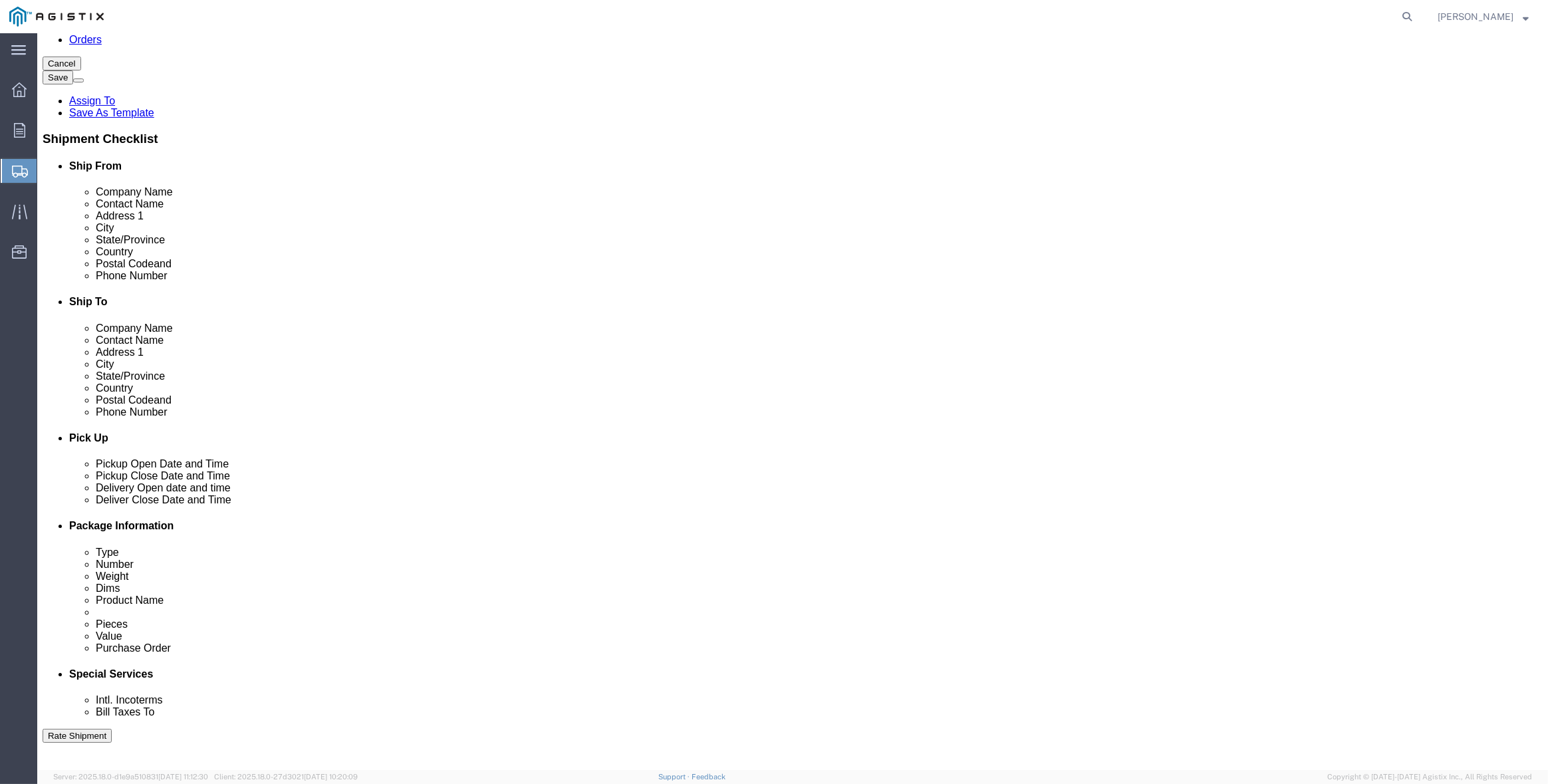
click input "checkbox"
checkbox input "true"
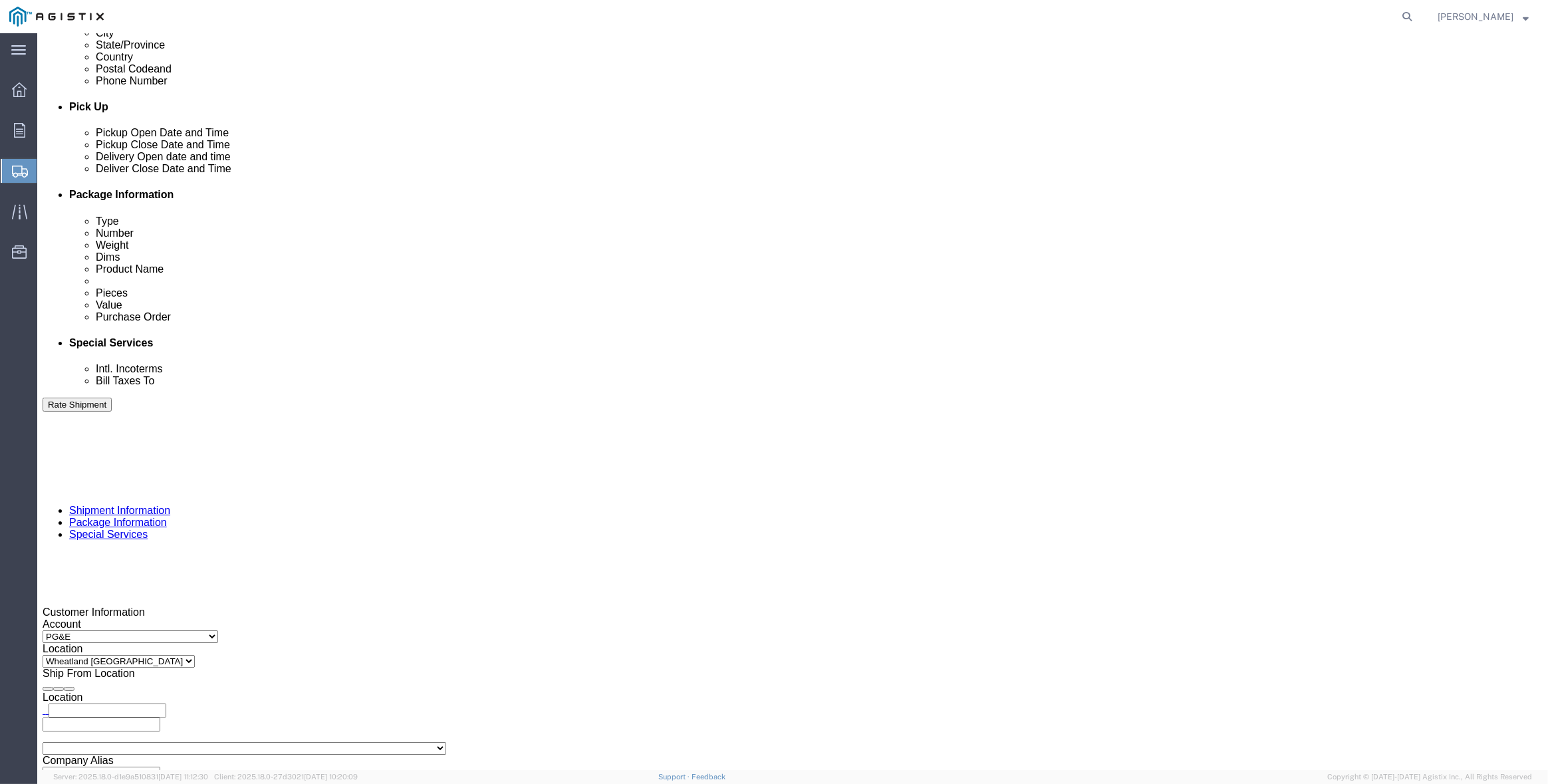
scroll to position [615, 0]
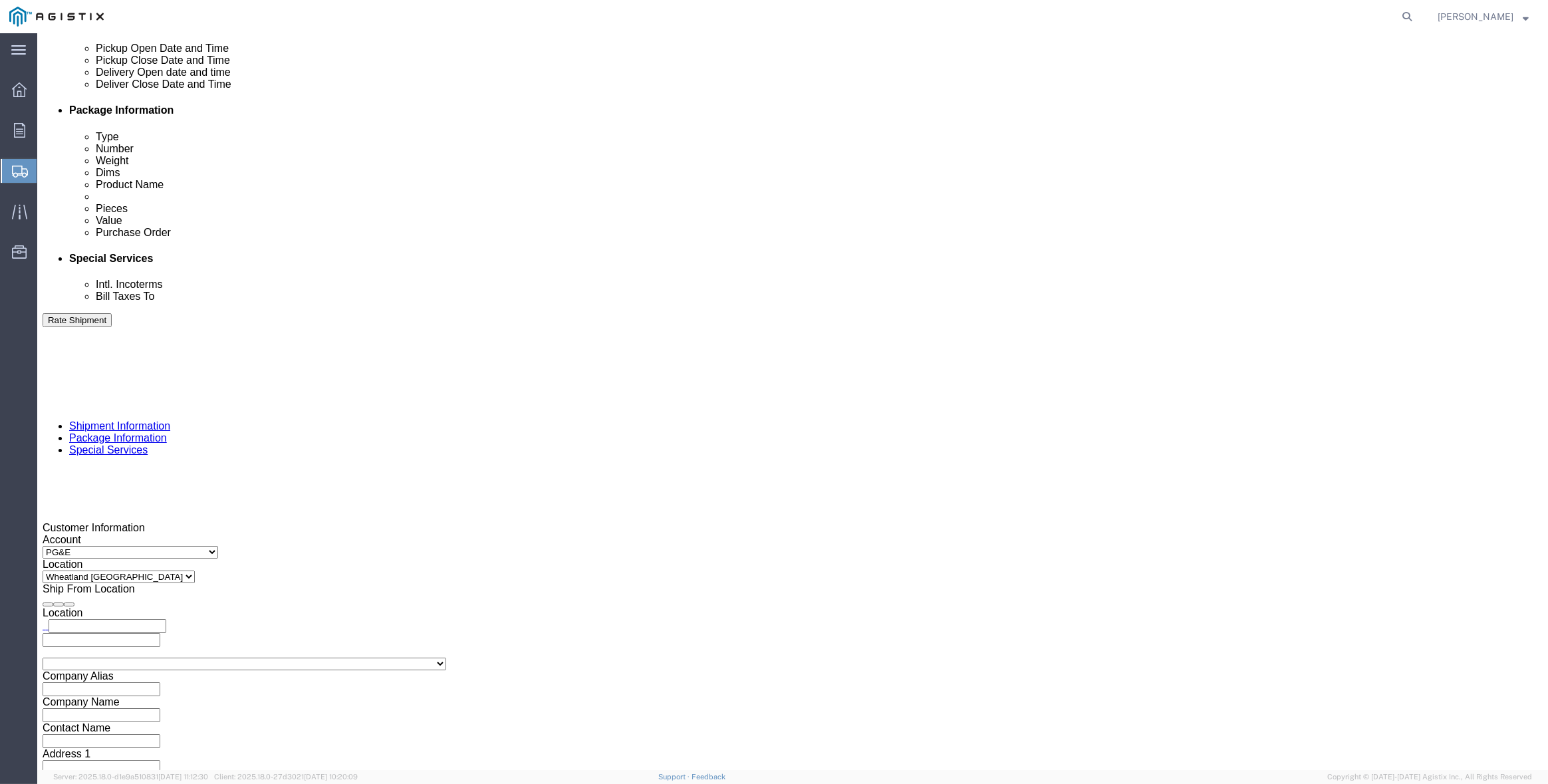
click button "Continue"
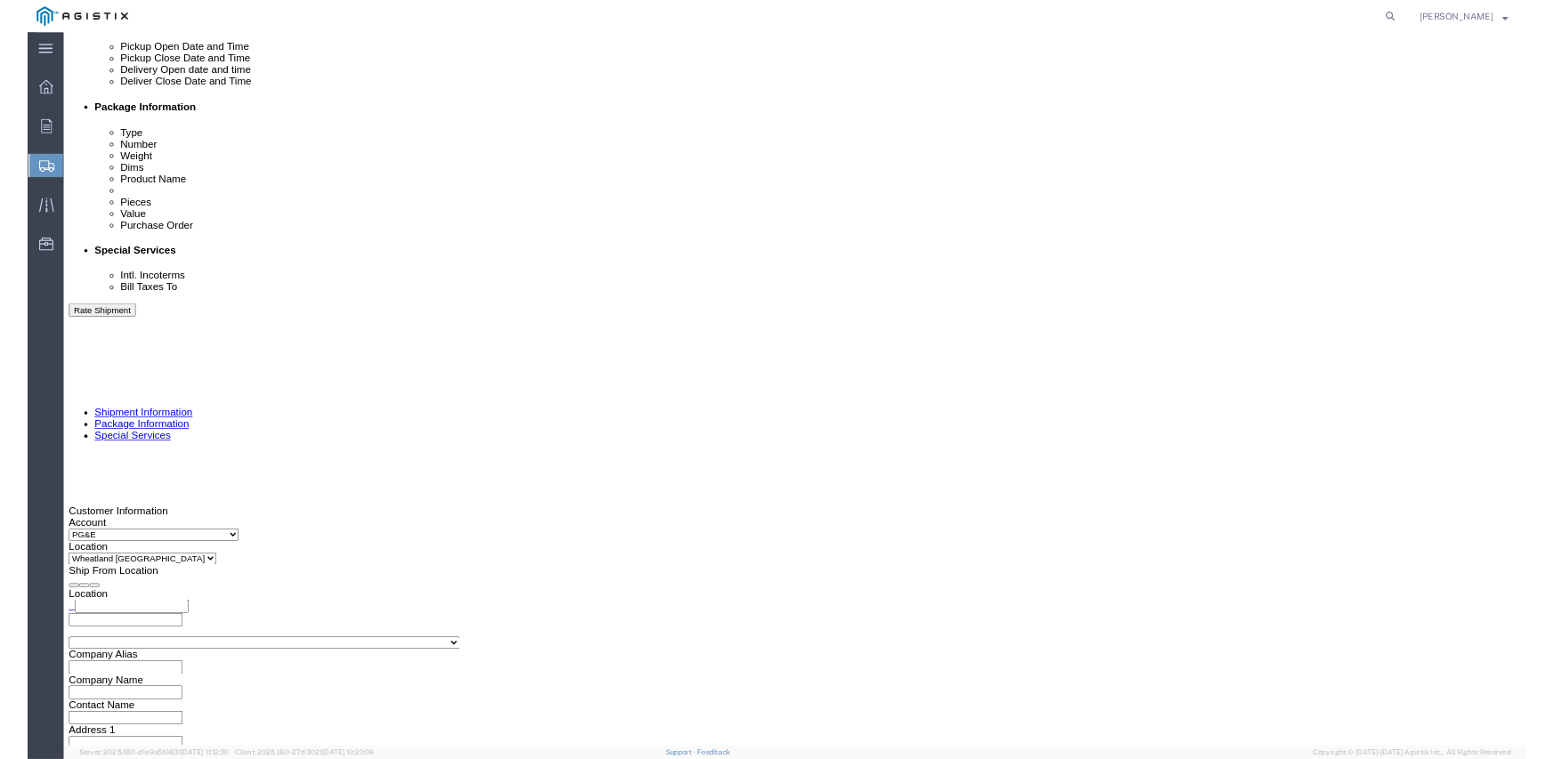
scroll to position [0, 0]
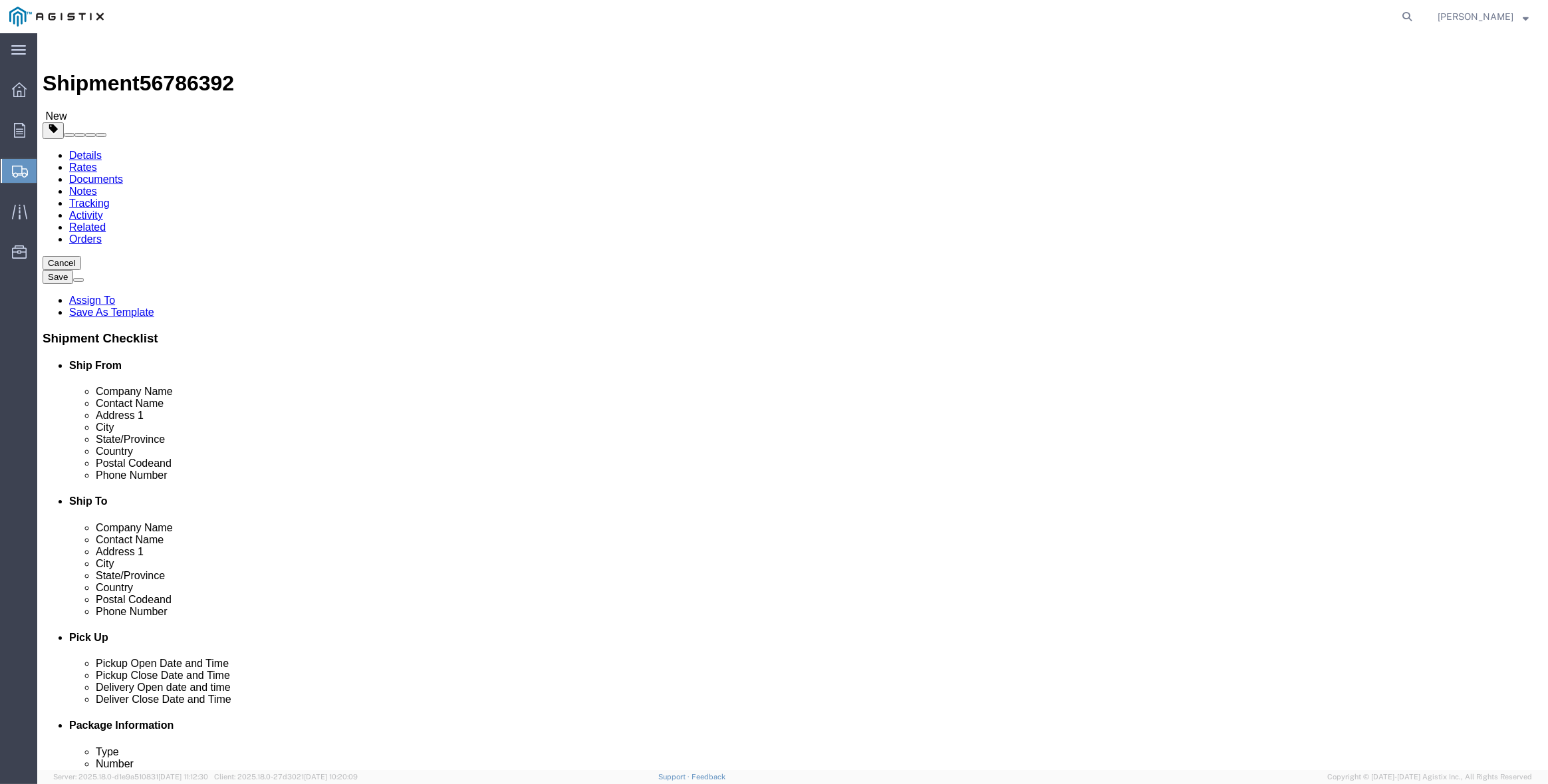
click button "Continue"
click button "Rate Shipment"
